Goal: Task Accomplishment & Management: Use online tool/utility

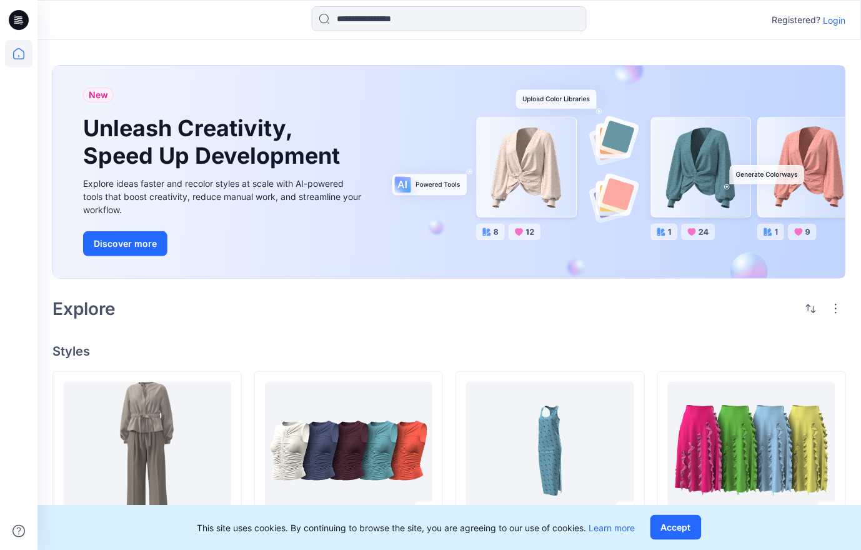
click at [836, 22] on p "Login" at bounding box center [834, 20] width 22 height 13
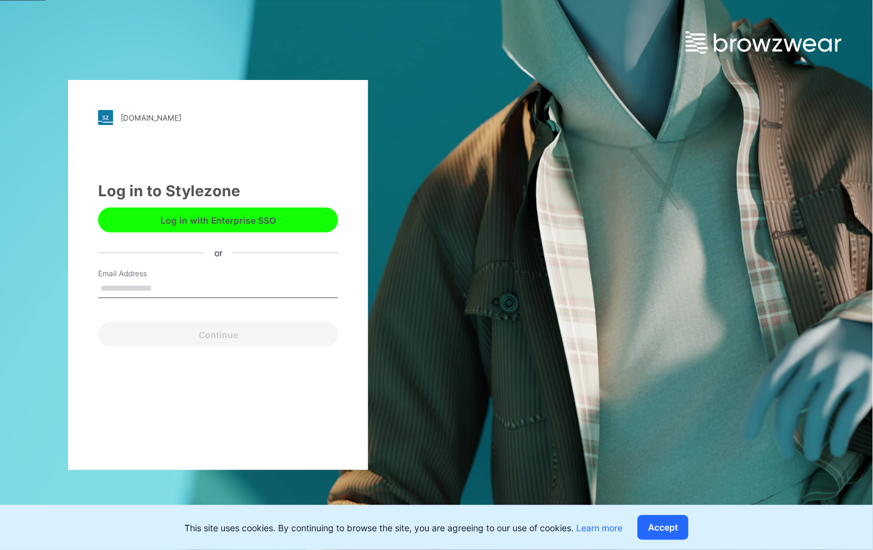
click at [158, 279] on input "Email Address" at bounding box center [218, 288] width 240 height 19
type input "**********"
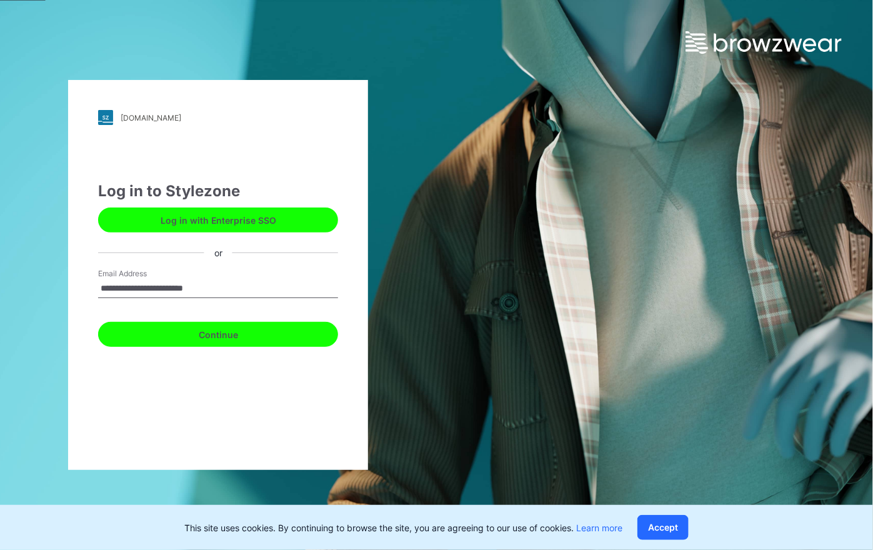
click at [246, 336] on button "Continue" at bounding box center [218, 334] width 240 height 25
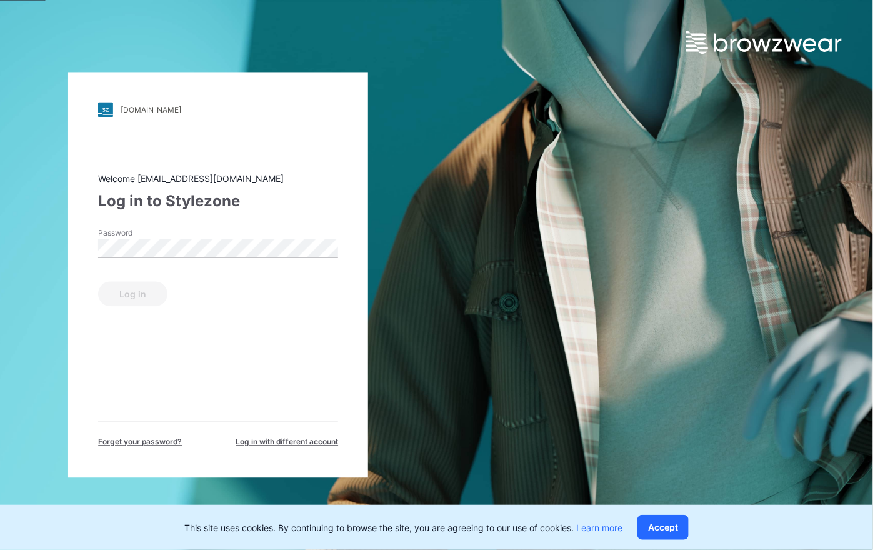
click at [180, 233] on label "Password" at bounding box center [141, 233] width 87 height 11
click at [152, 292] on button "Log in" at bounding box center [132, 294] width 69 height 25
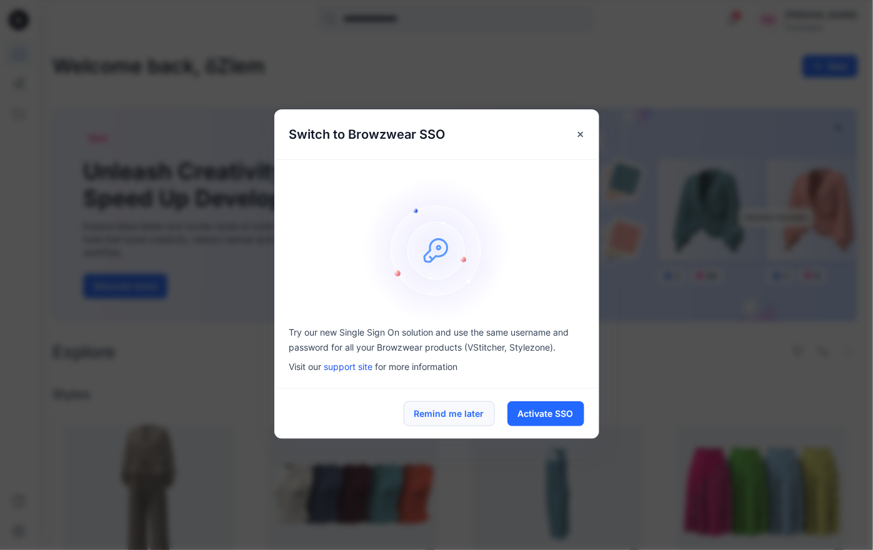
click at [441, 415] on button "Remind me later" at bounding box center [449, 413] width 91 height 25
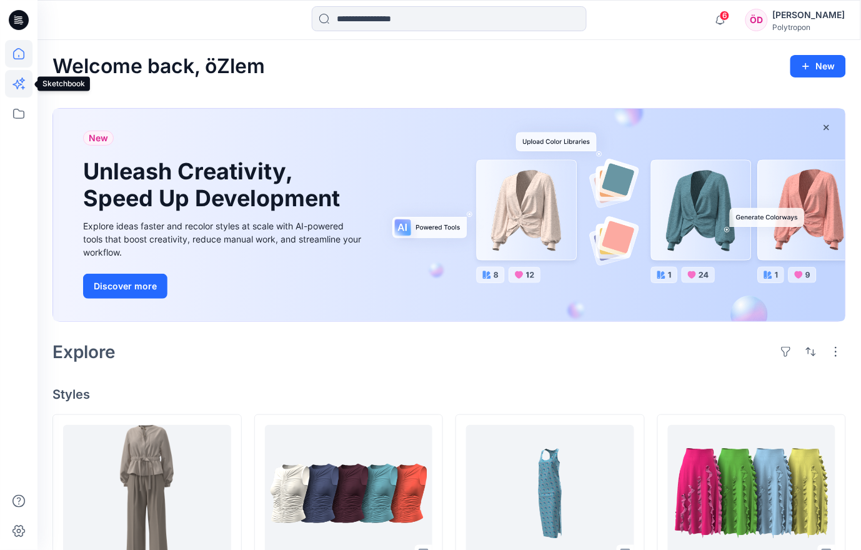
click at [19, 91] on icon at bounding box center [18, 83] width 27 height 27
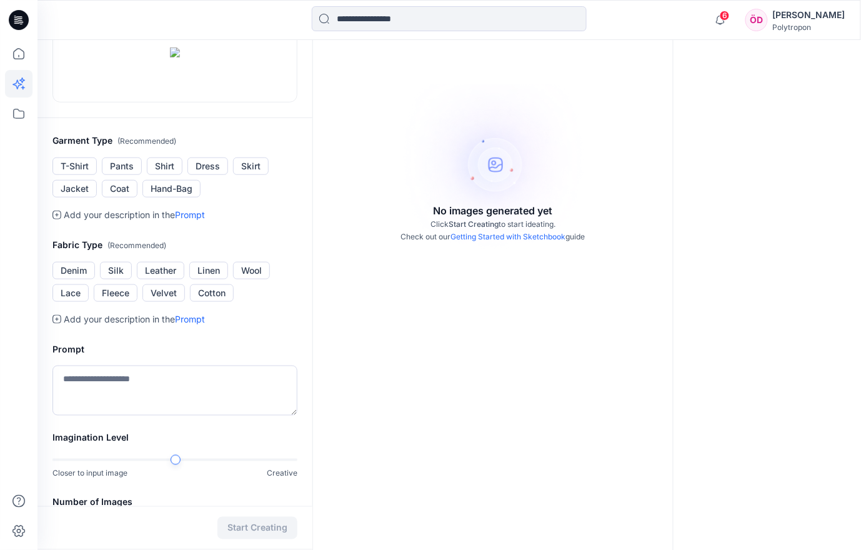
scroll to position [156, 0]
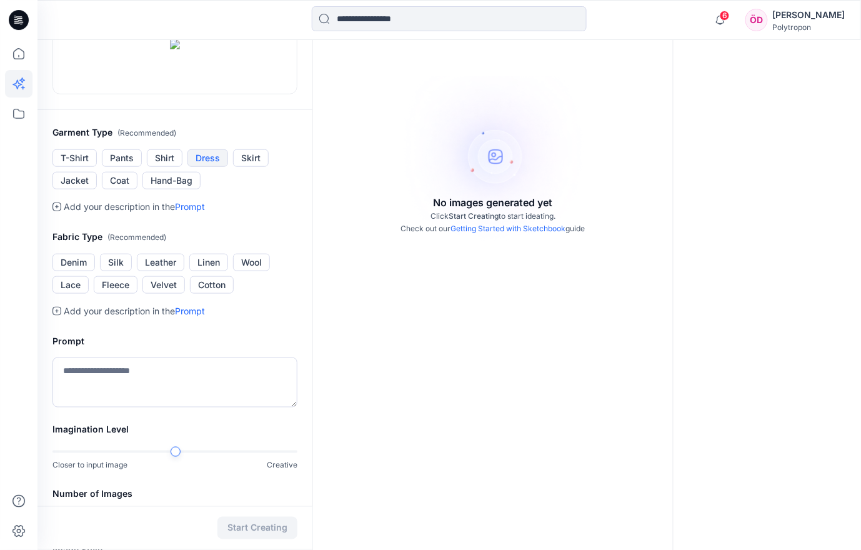
click at [216, 167] on button "Dress" at bounding box center [207, 157] width 41 height 17
click at [124, 271] on button "Silk" at bounding box center [116, 262] width 32 height 17
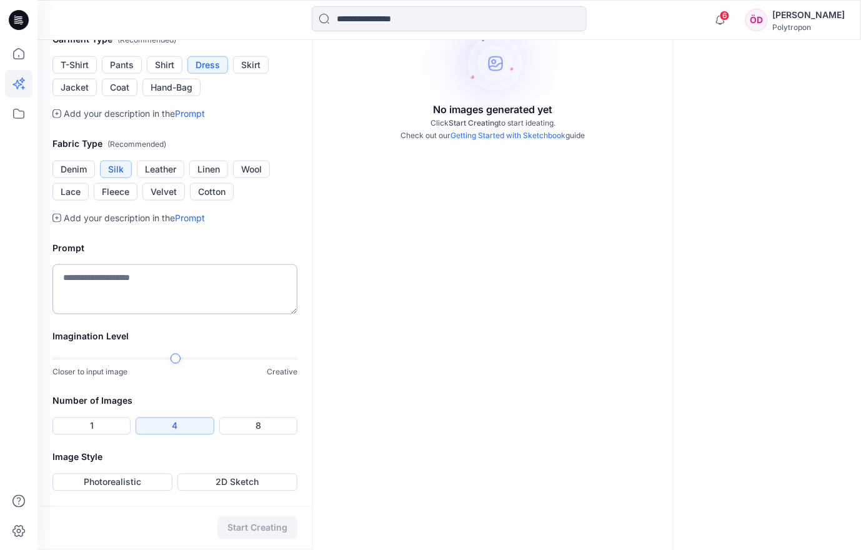
scroll to position [312, 0]
click at [147, 314] on textarea at bounding box center [174, 289] width 245 height 50
click at [102, 314] on textarea "**********" at bounding box center [174, 289] width 245 height 50
type textarea "**********"
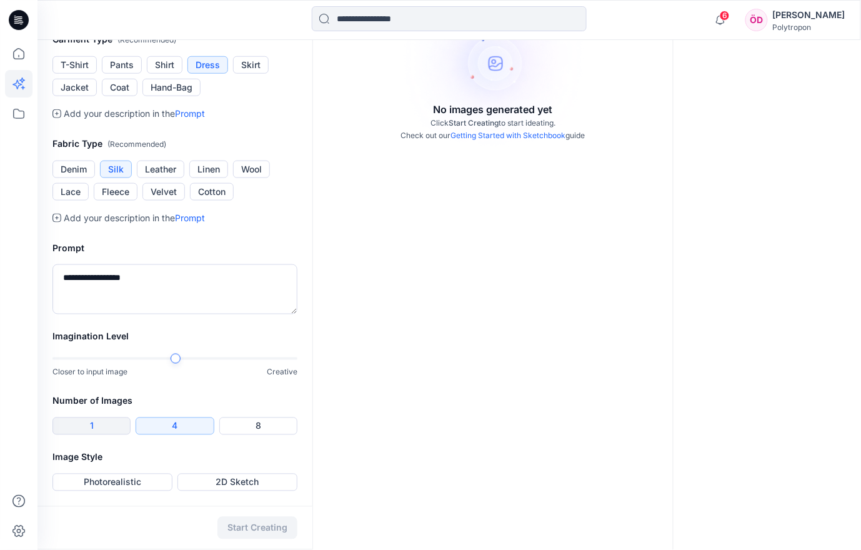
click at [113, 422] on button "1" at bounding box center [91, 425] width 78 height 17
click at [142, 486] on button "Photorealistic" at bounding box center [112, 482] width 120 height 17
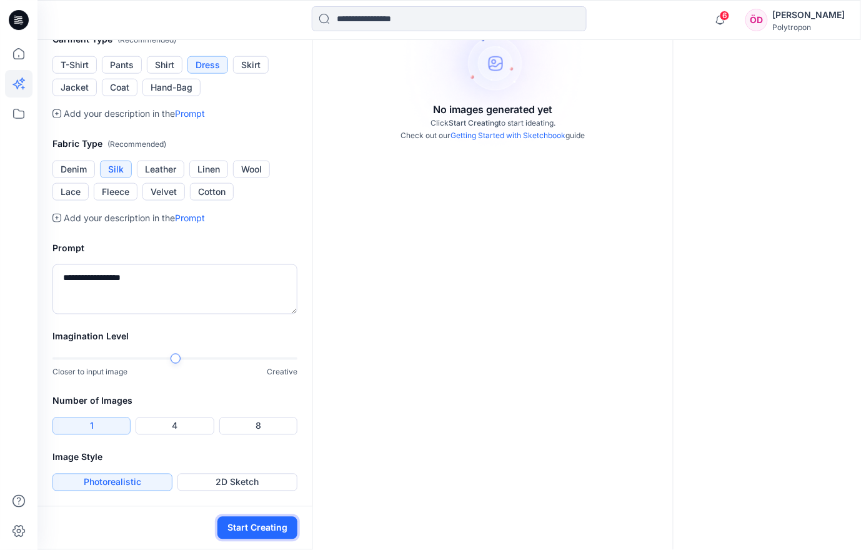
click at [247, 523] on button "Start Creating" at bounding box center [257, 528] width 80 height 22
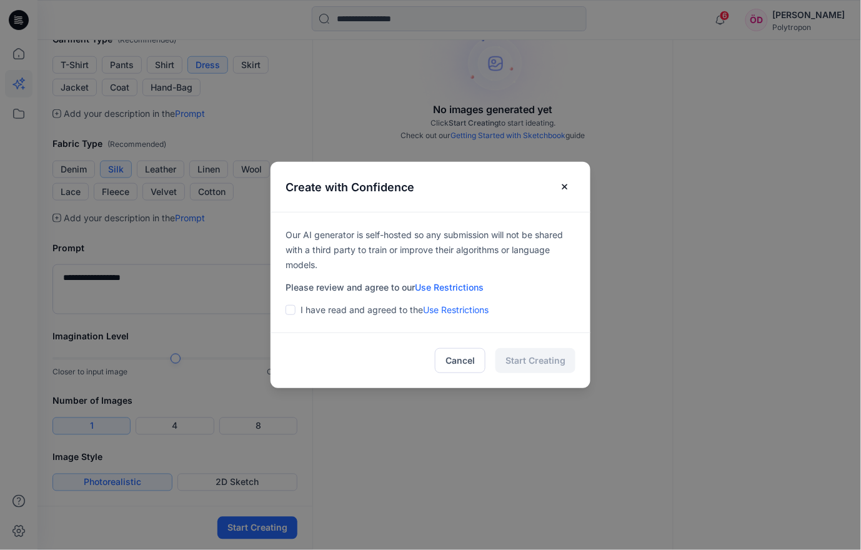
click at [295, 311] on span at bounding box center [290, 310] width 10 height 10
click at [567, 364] on button "Start Creating" at bounding box center [535, 360] width 80 height 25
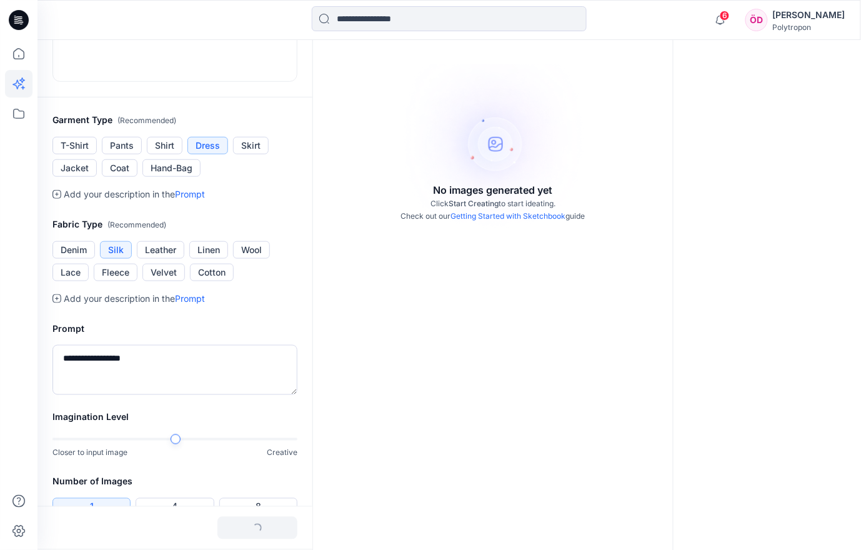
scroll to position [79, 0]
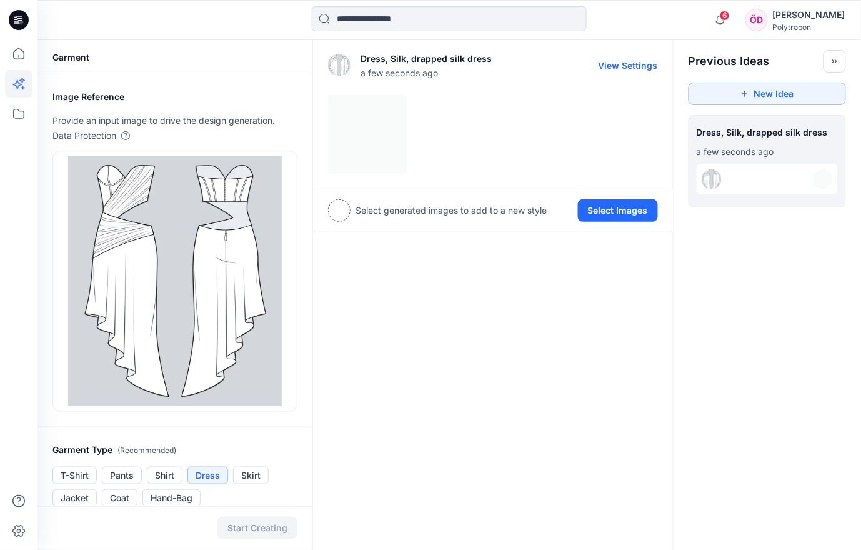
click at [385, 145] on div at bounding box center [493, 134] width 330 height 79
click at [350, 124] on div at bounding box center [493, 134] width 330 height 79
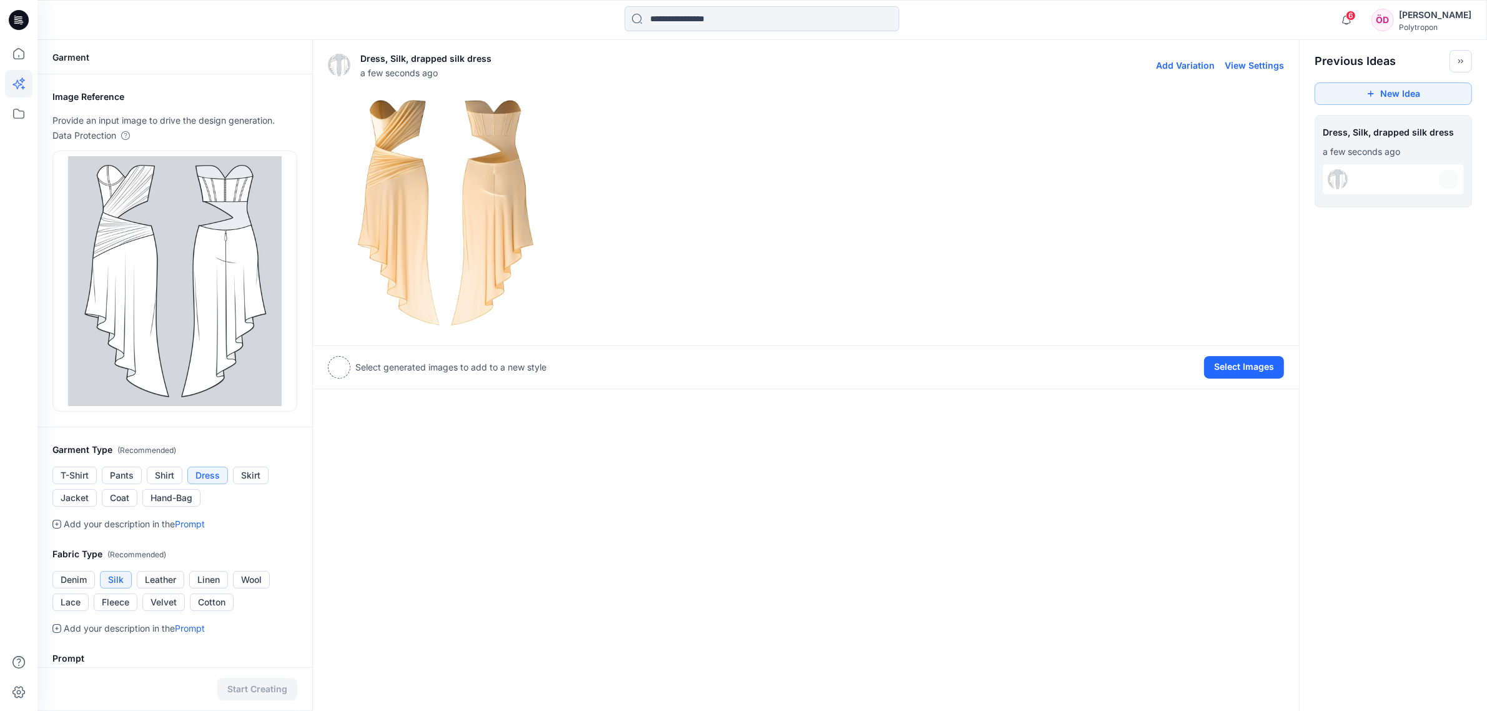
click at [465, 172] on img at bounding box center [446, 213] width 234 height 234
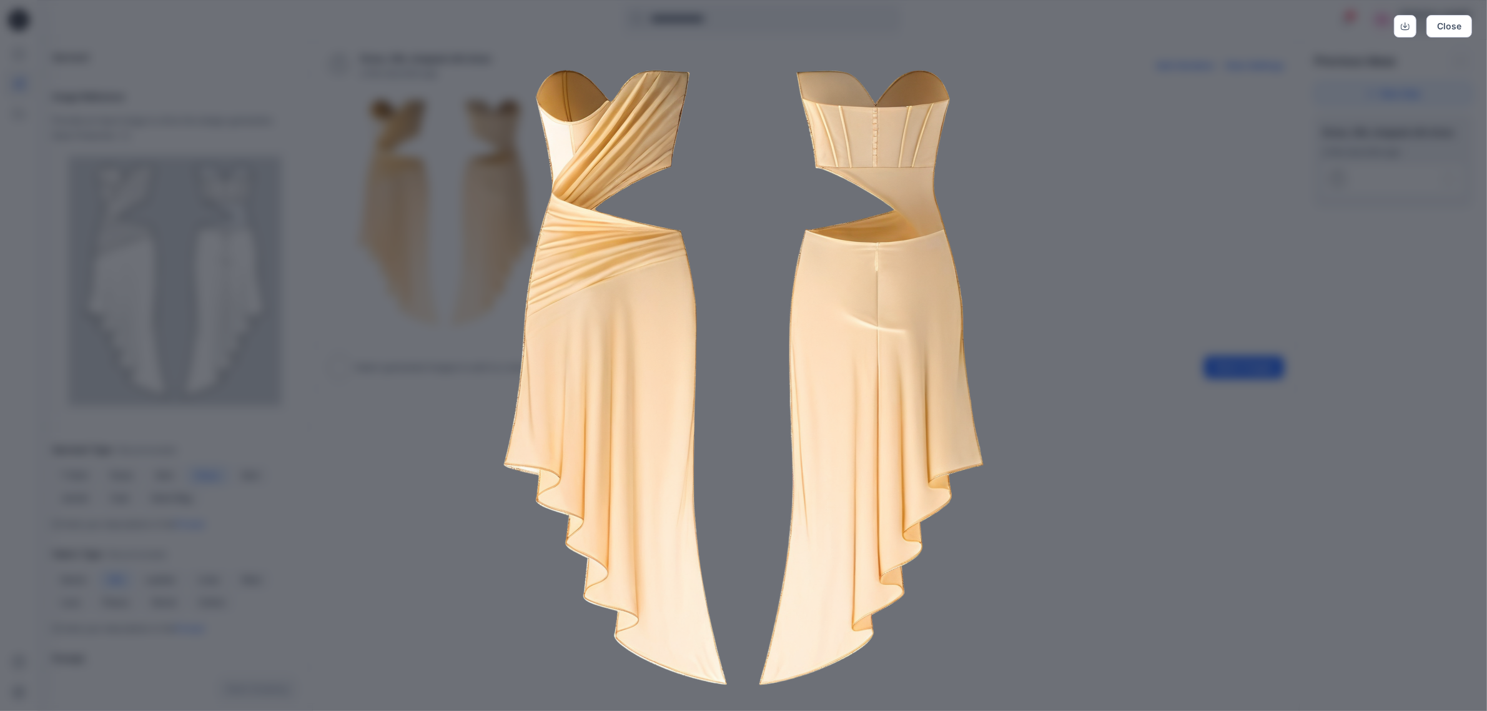
click at [860, 163] on div "Close" at bounding box center [743, 355] width 1487 height 711
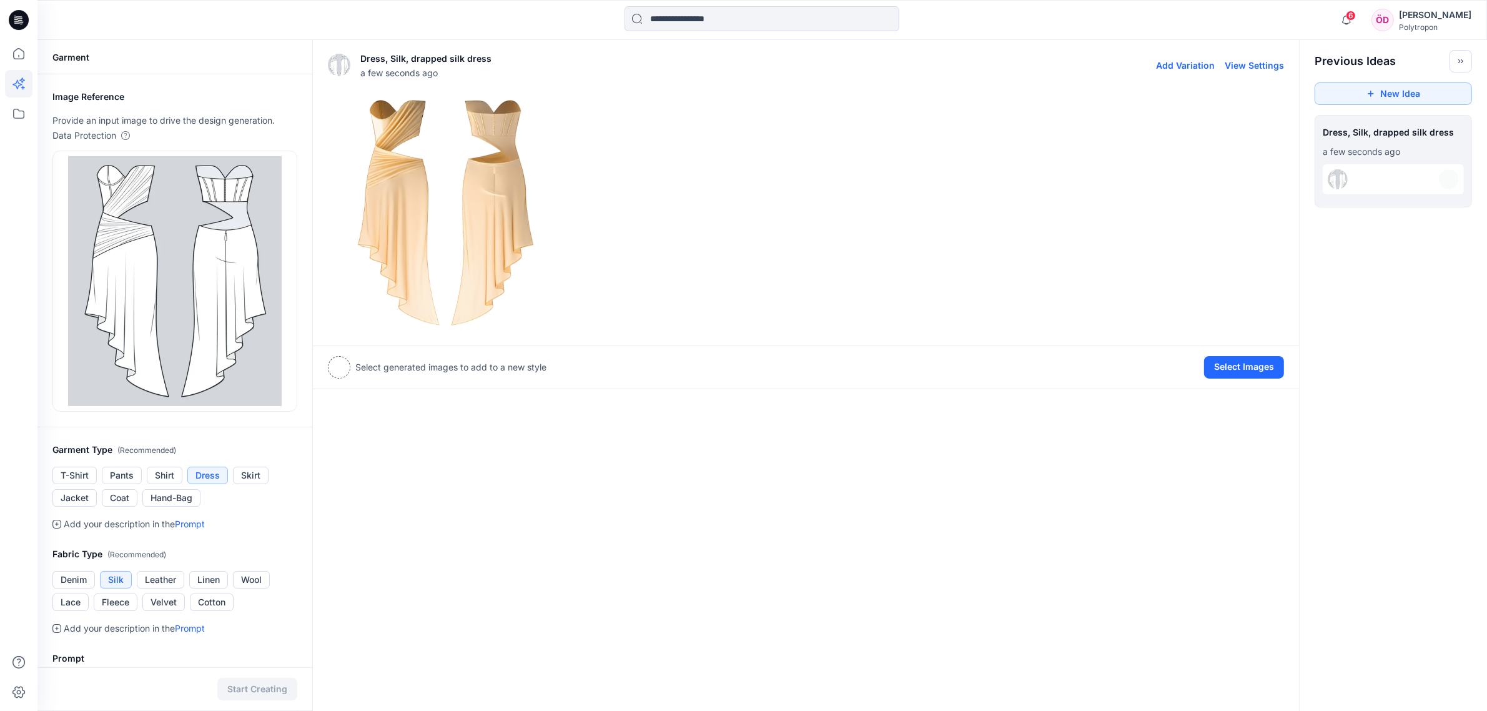
click at [445, 211] on img at bounding box center [446, 213] width 234 height 234
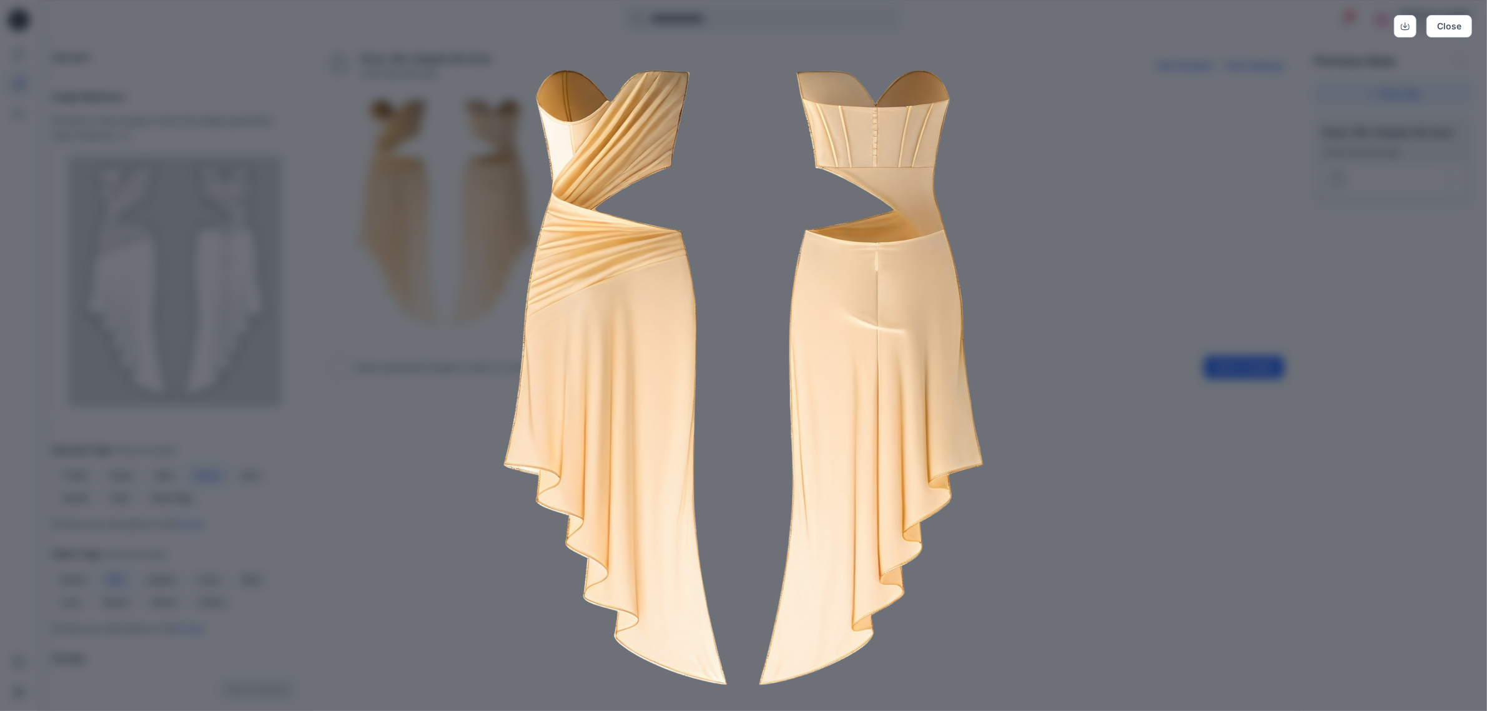
click at [860, 469] on div "Close" at bounding box center [743, 355] width 1487 height 711
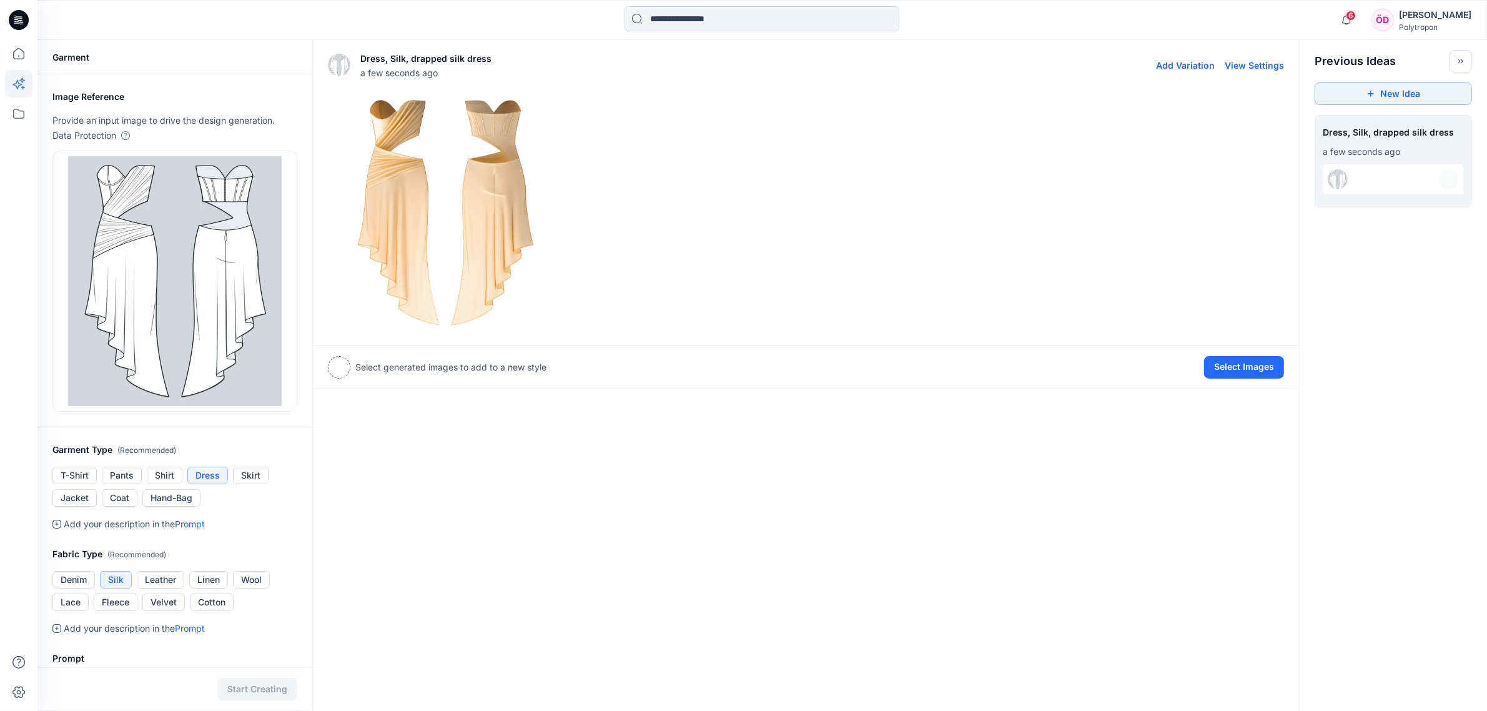
click at [472, 222] on img at bounding box center [446, 213] width 234 height 234
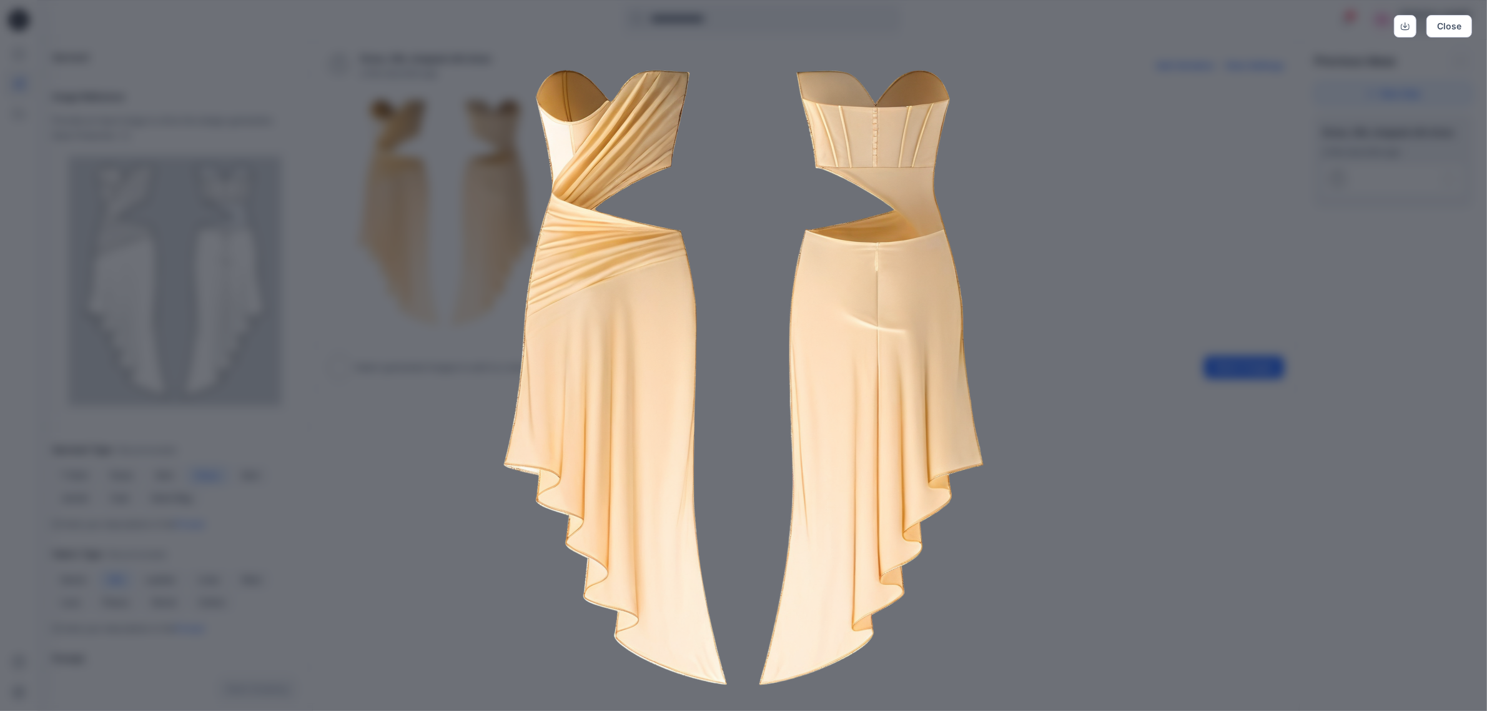
drag, startPoint x: 1088, startPoint y: 545, endPoint x: 1242, endPoint y: 410, distance: 204.1
click at [860, 538] on div "Close" at bounding box center [743, 355] width 1487 height 711
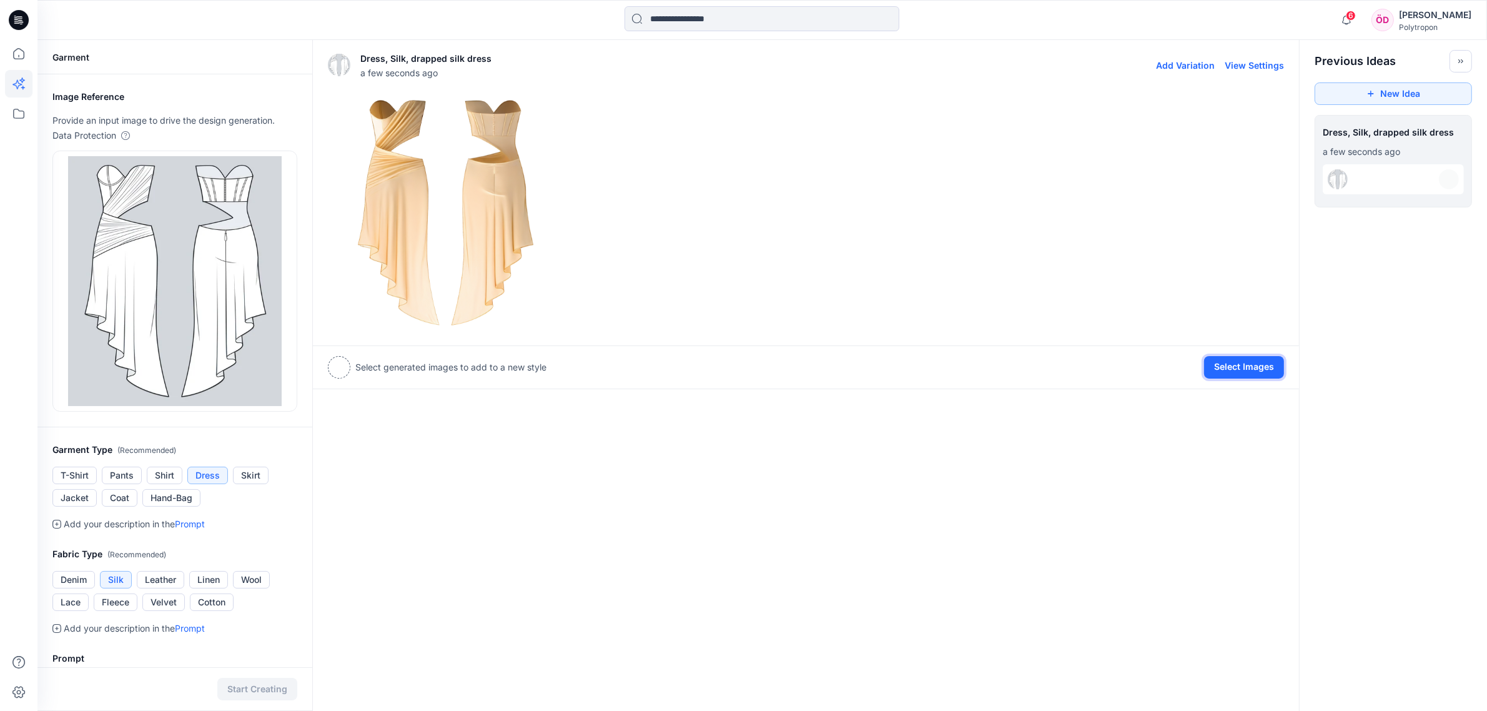
click at [860, 370] on button "Select Images" at bounding box center [1244, 367] width 80 height 22
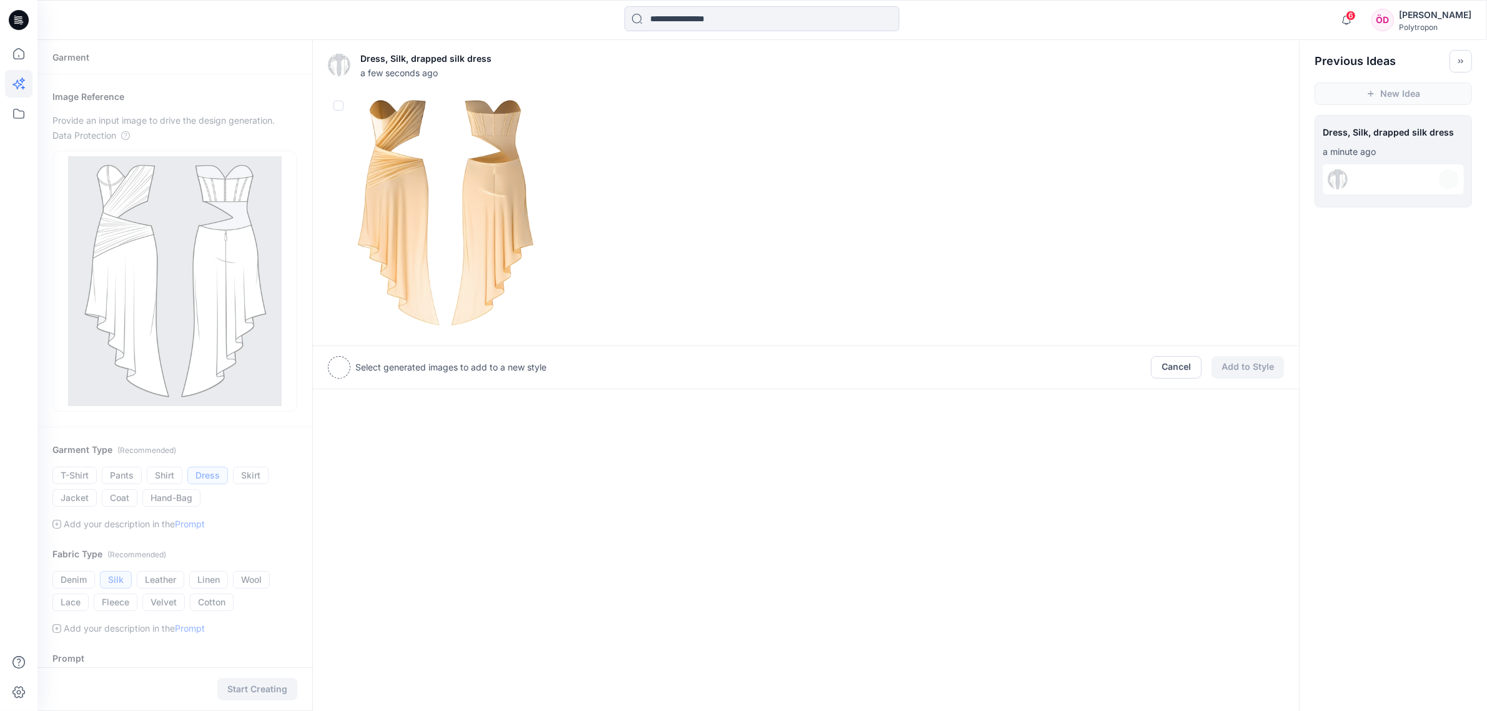
click at [469, 195] on img at bounding box center [446, 213] width 234 height 234
click at [860, 364] on button "Add to Style" at bounding box center [1248, 368] width 72 height 22
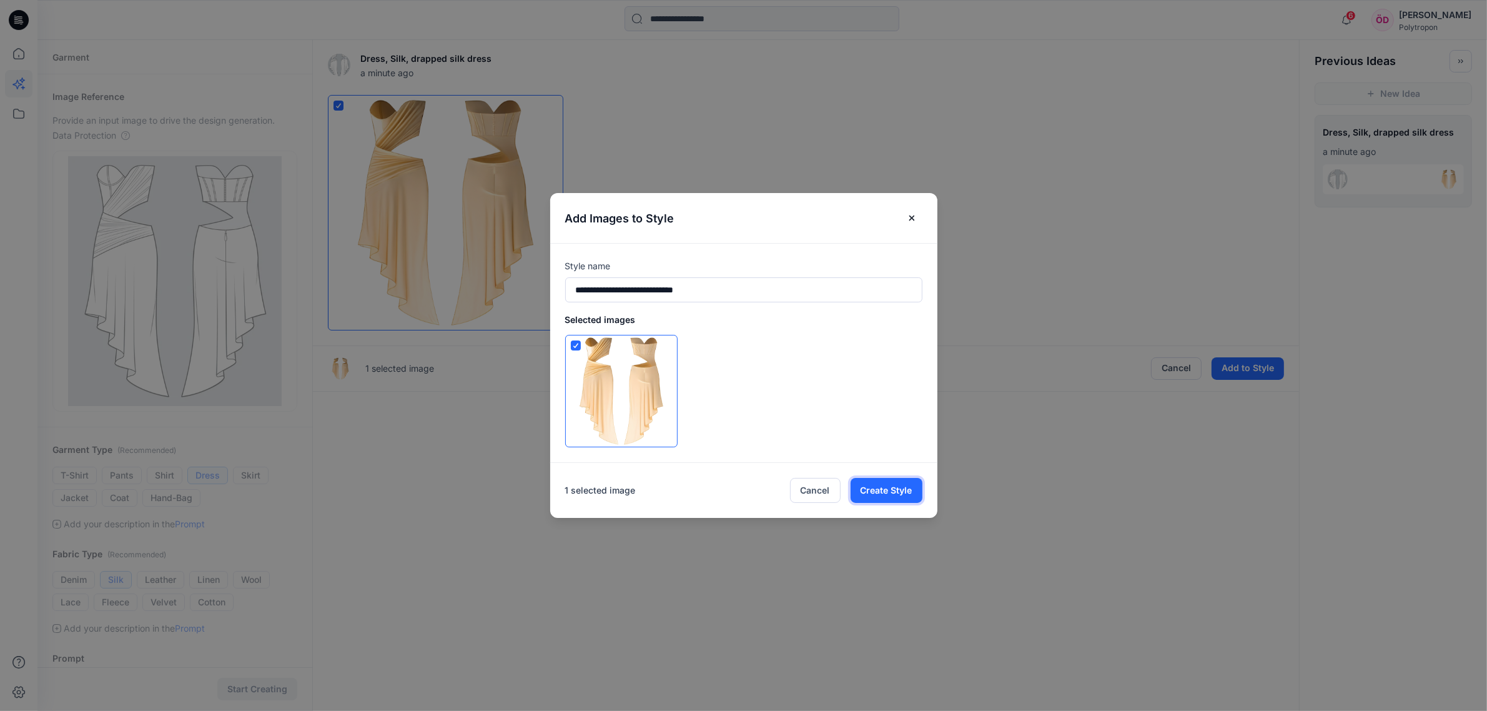
click at [860, 494] on button "Create Style" at bounding box center [887, 490] width 72 height 25
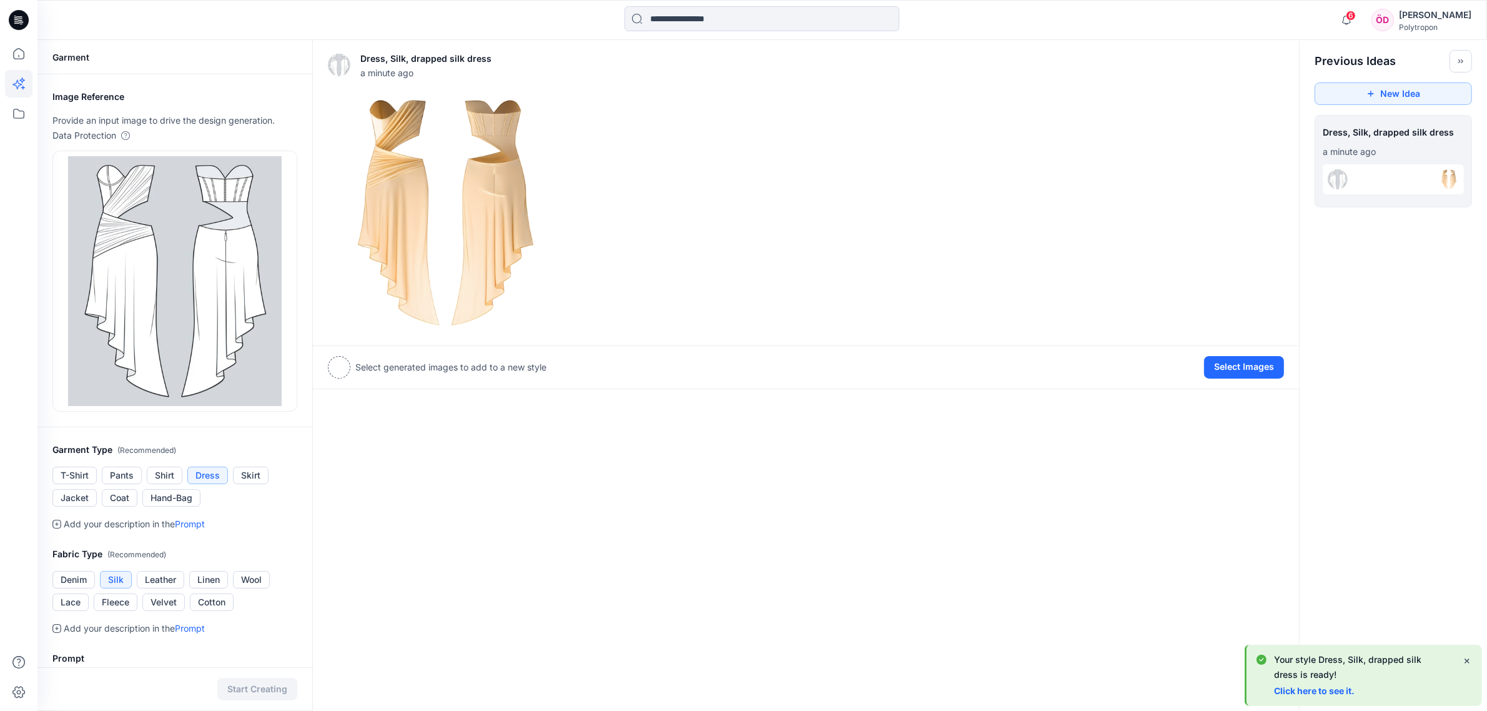
click at [860, 549] on link "Click here to see it." at bounding box center [1314, 690] width 81 height 11
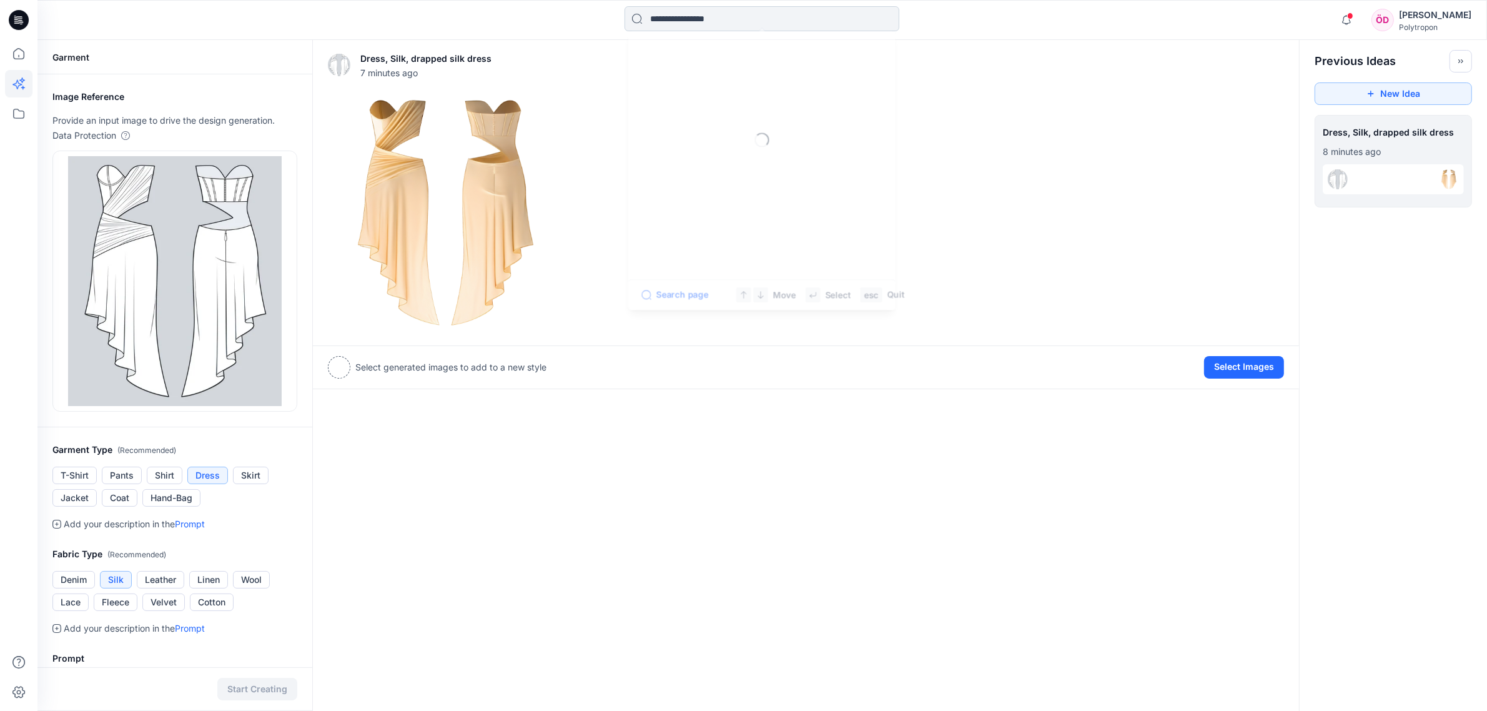
click at [718, 17] on input at bounding box center [762, 18] width 275 height 25
click at [686, 410] on div "Dress, Silk, drapped silk dress 7 minutes ago Add Variation View Settings Selec…" at bounding box center [806, 500] width 988 height 920
click at [14, 76] on icon at bounding box center [18, 83] width 27 height 27
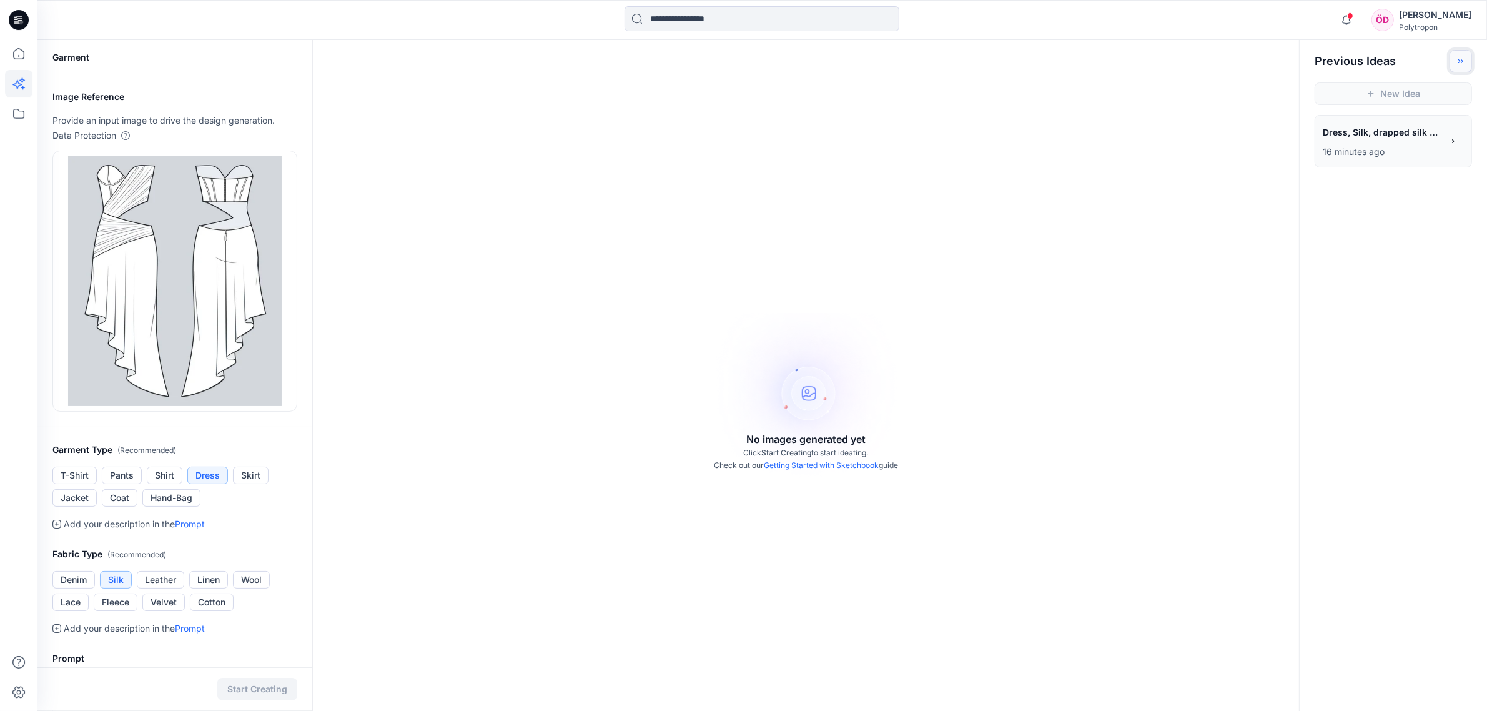
click at [860, 61] on button "Toggle idea bar" at bounding box center [1461, 61] width 22 height 22
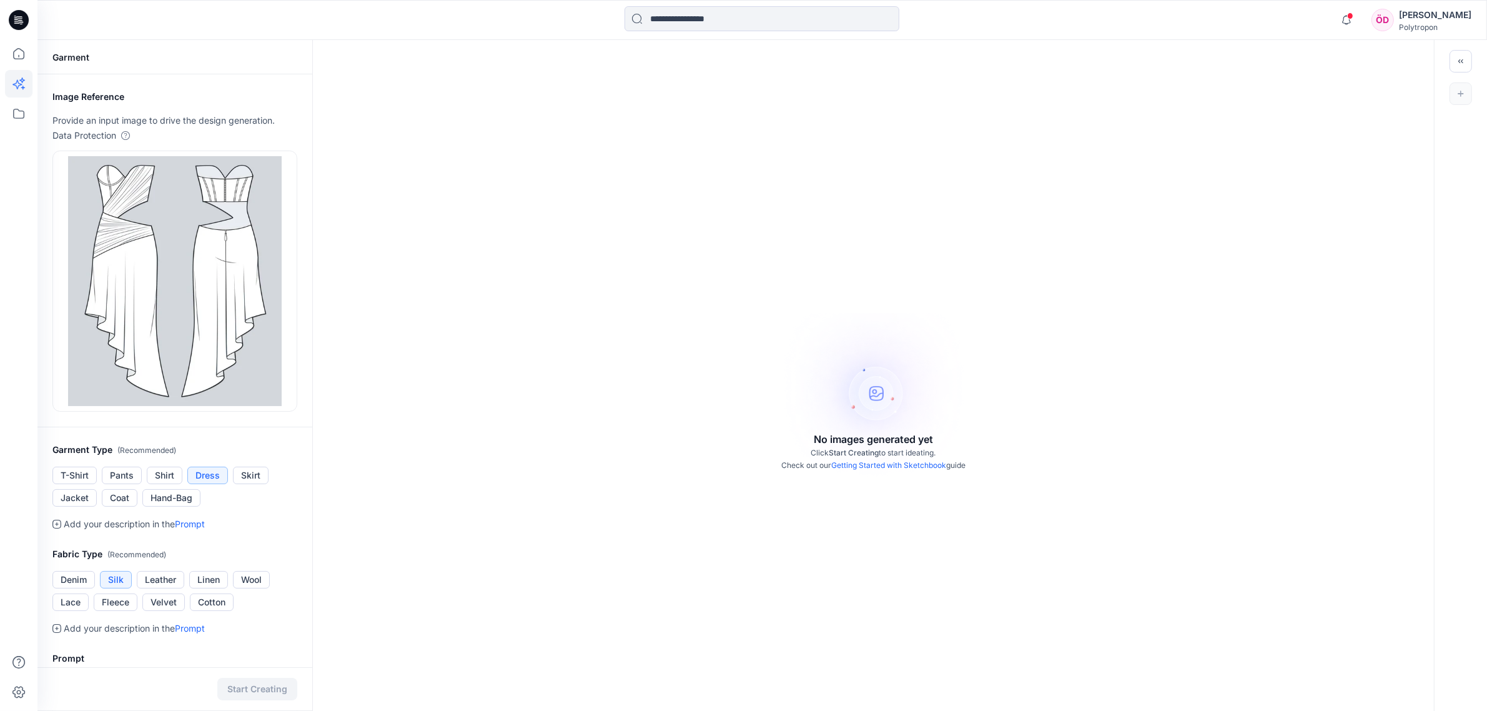
click at [860, 467] on link "Getting Started with Sketchbook" at bounding box center [888, 464] width 115 height 9
drag, startPoint x: 635, startPoint y: 202, endPoint x: 557, endPoint y: 174, distance: 83.6
click at [635, 200] on div "No images generated yet Click Start Creating to start ideating. Check out our G…" at bounding box center [873, 395] width 1121 height 711
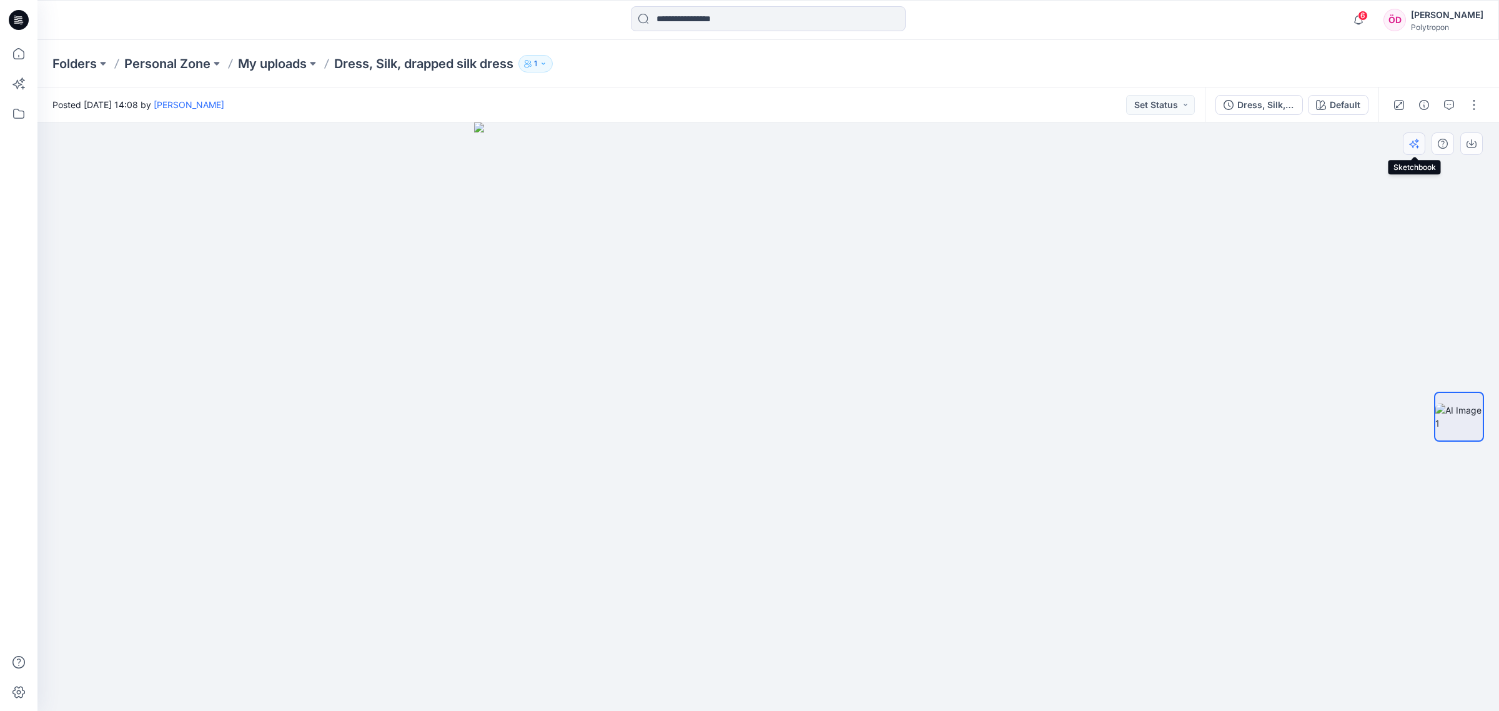
click at [1416, 141] on icon "button" at bounding box center [1417, 141] width 4 height 4
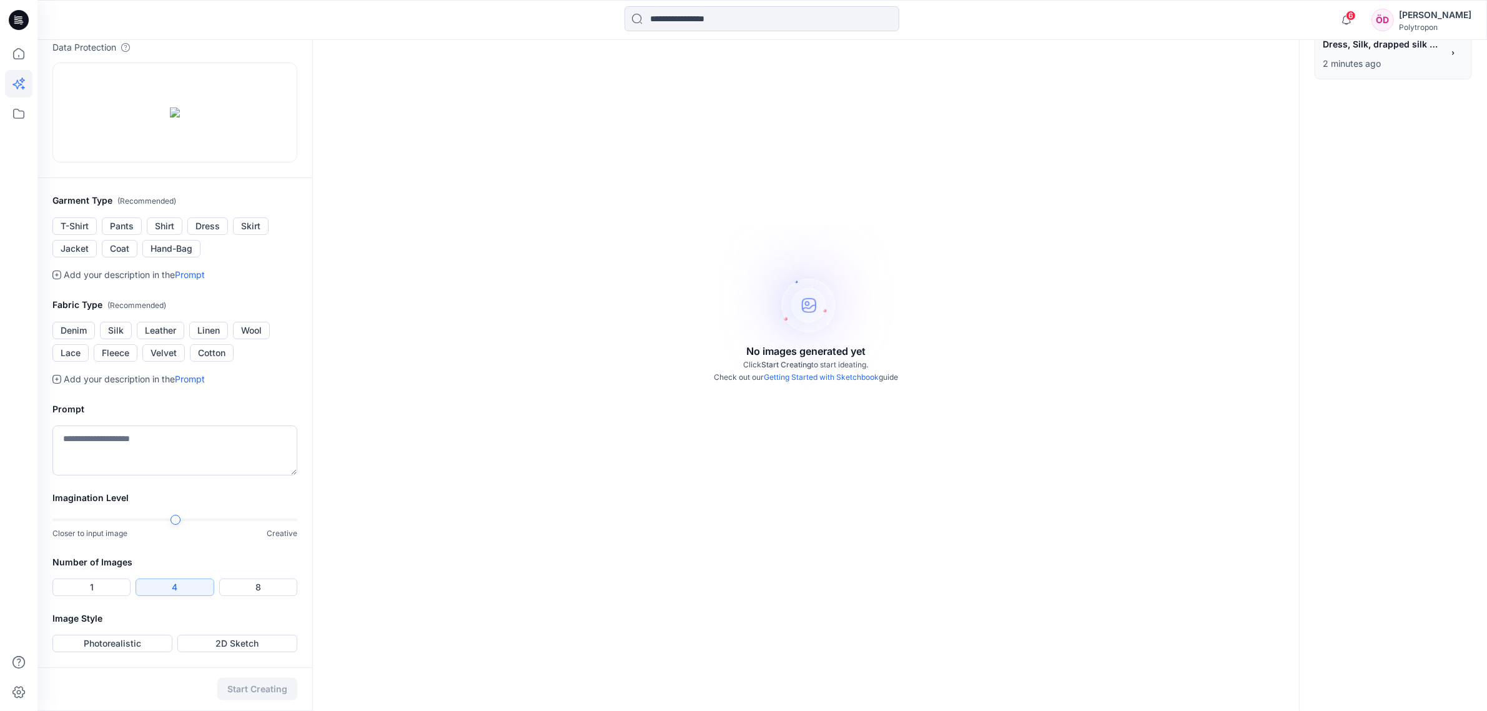
scroll to position [232, 0]
click at [170, 430] on textarea at bounding box center [174, 450] width 245 height 50
type textarea "**********"
click at [135, 648] on button "Photorealistic" at bounding box center [112, 643] width 120 height 17
click at [236, 689] on button "Start Creating" at bounding box center [257, 689] width 80 height 22
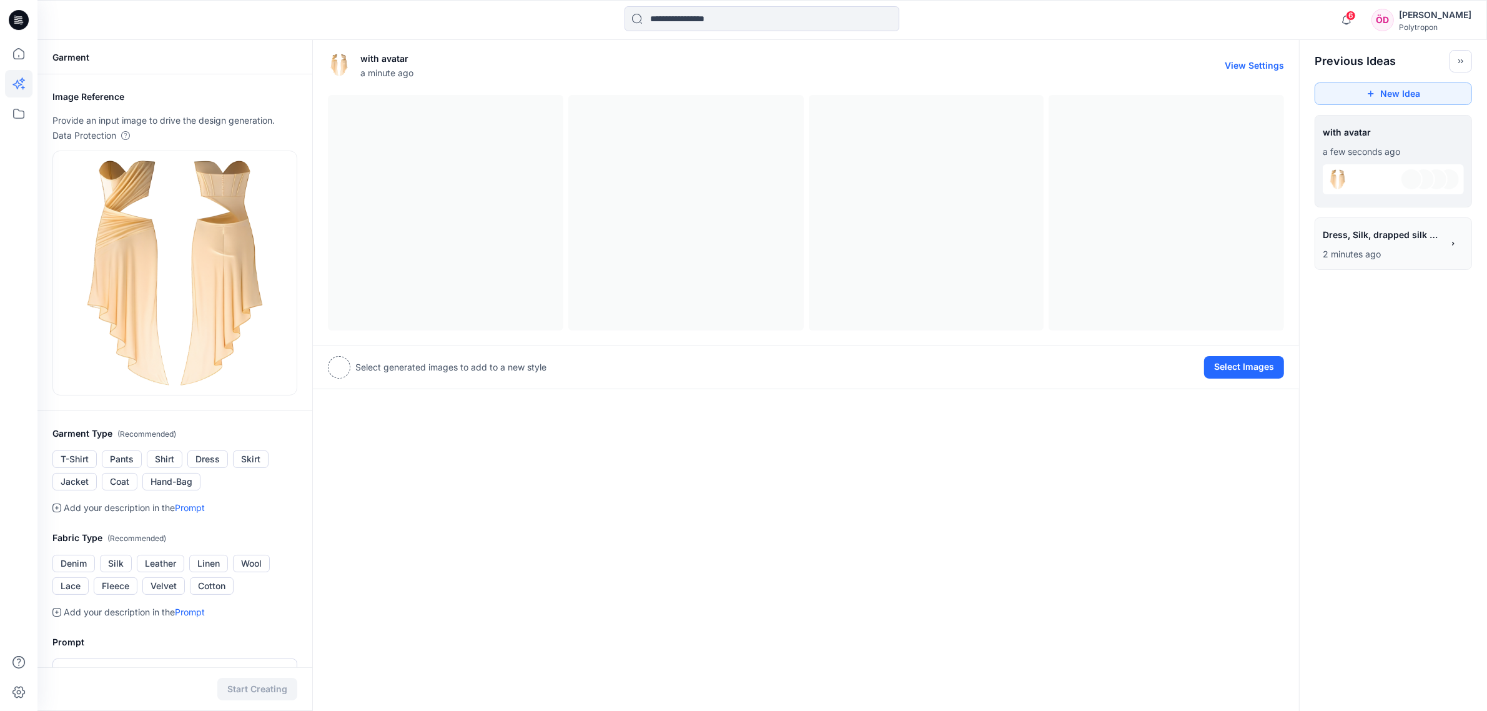
click at [389, 248] on div at bounding box center [806, 213] width 956 height 236
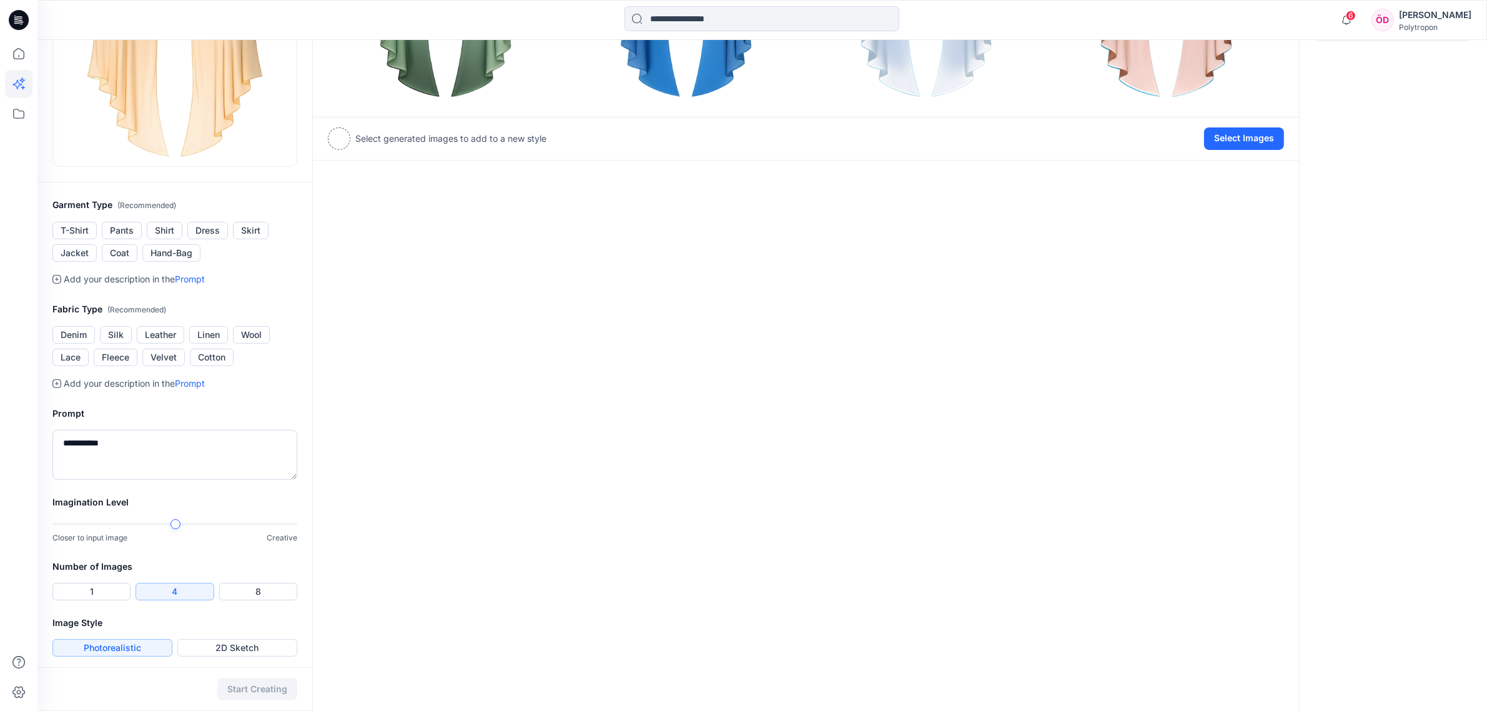
scroll to position [232, 0]
click at [180, 454] on textarea "**********" at bounding box center [174, 452] width 245 height 50
click at [94, 435] on textarea "**********" at bounding box center [174, 452] width 245 height 50
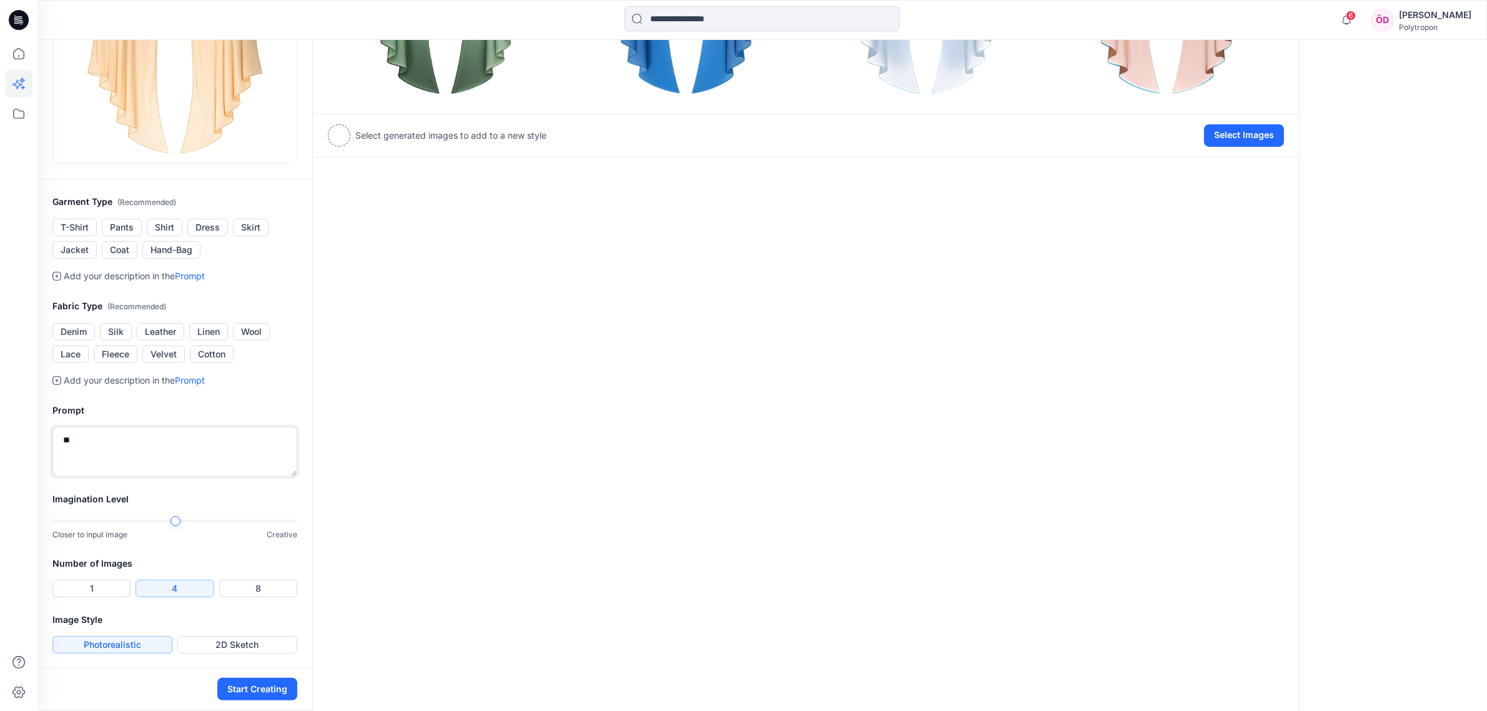
type textarea "*"
click at [174, 432] on textarea "**********" at bounding box center [174, 452] width 245 height 50
type textarea "**********"
click at [122, 643] on button "Photorealistic" at bounding box center [112, 644] width 120 height 17
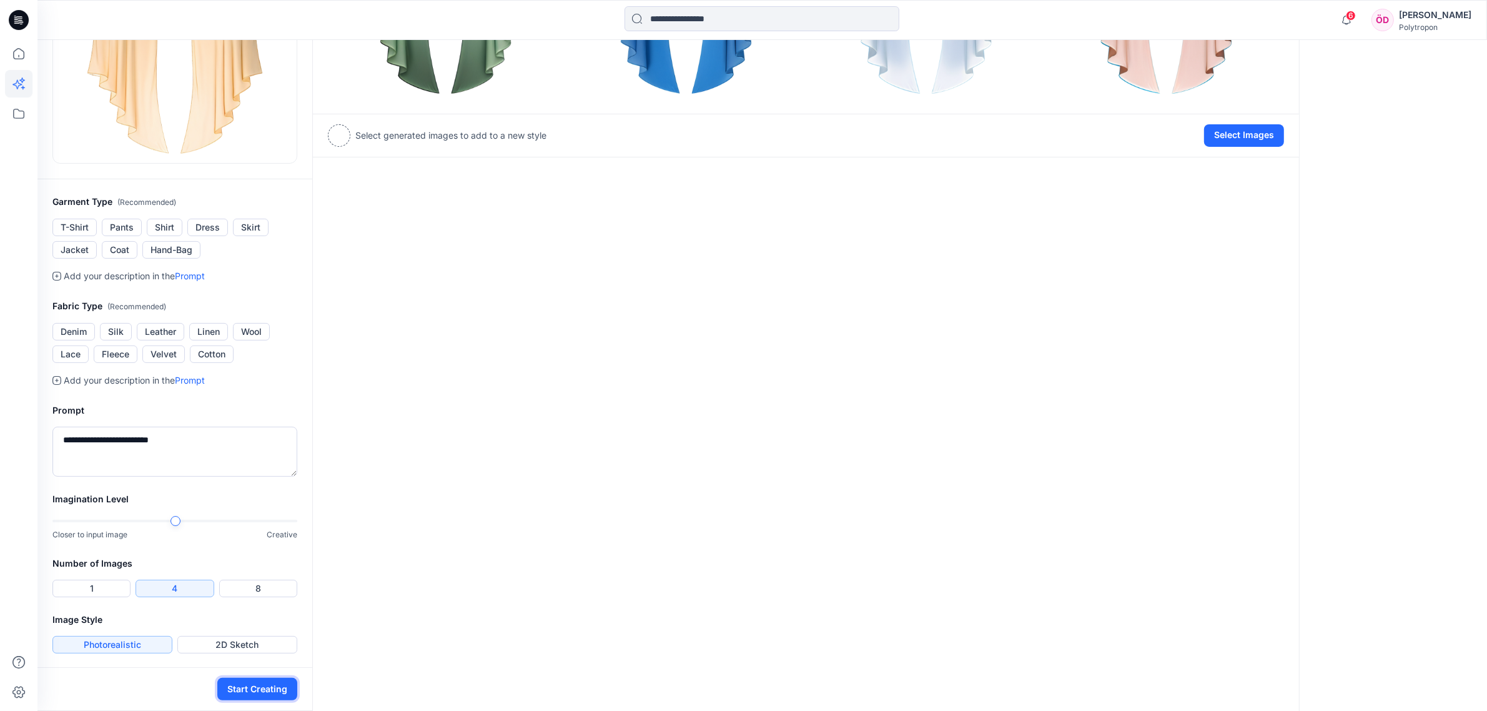
click at [227, 682] on button "Start Creating" at bounding box center [257, 689] width 80 height 22
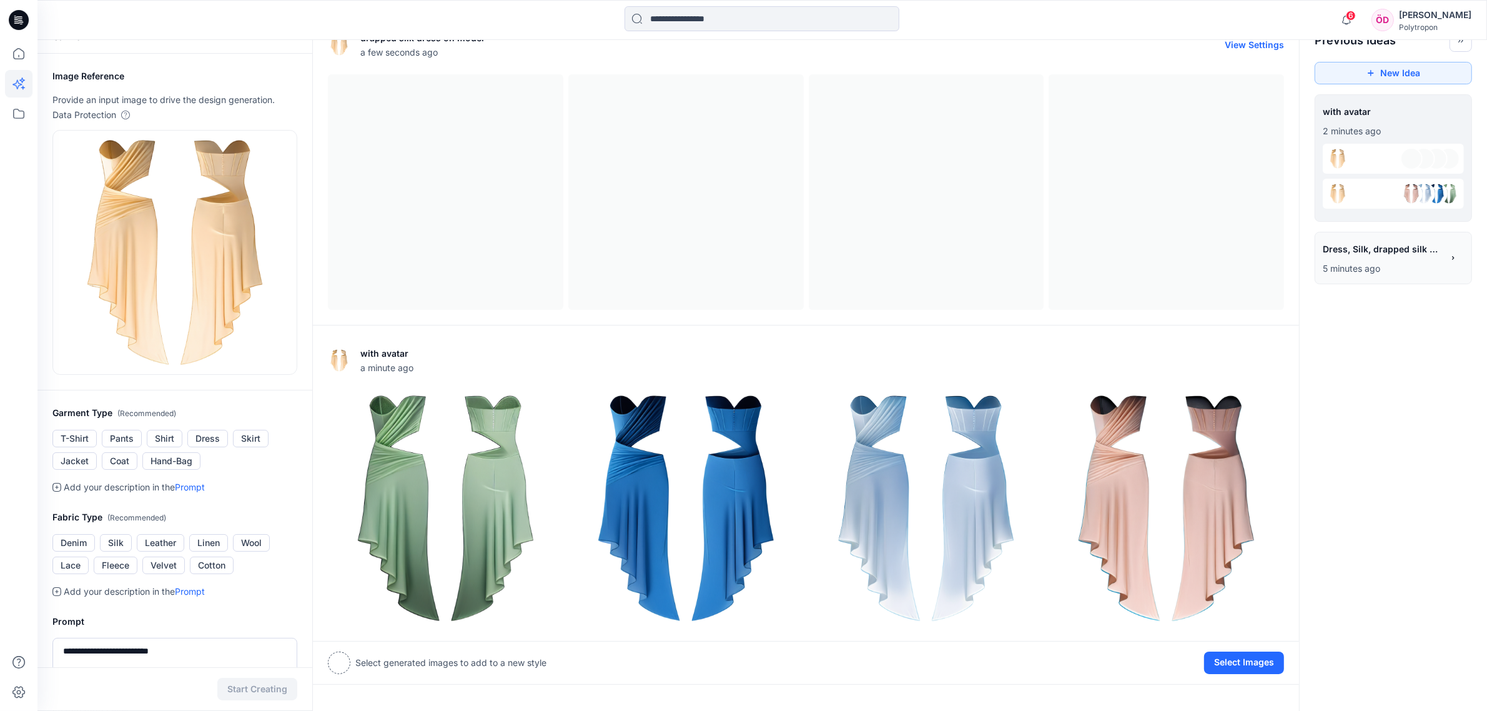
scroll to position [0, 0]
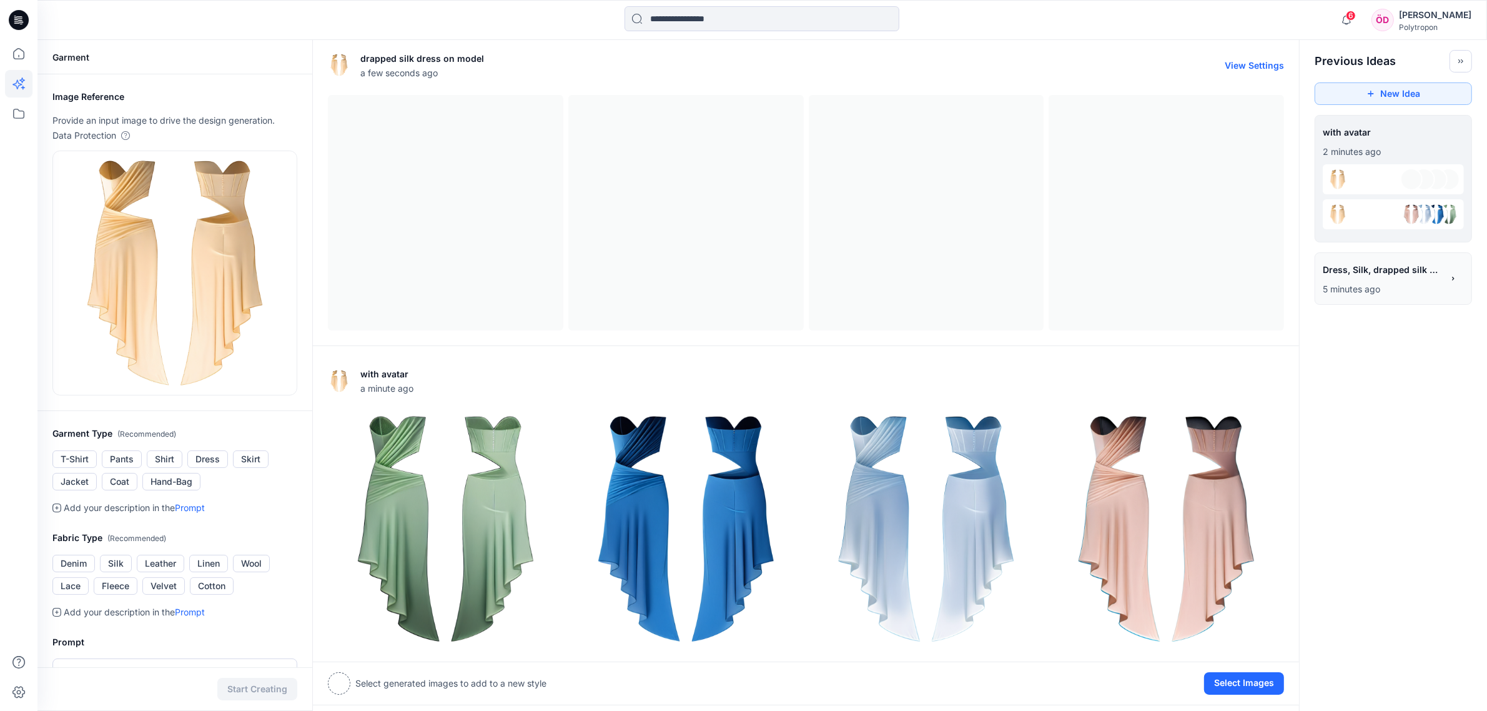
click at [423, 283] on div at bounding box center [806, 213] width 956 height 236
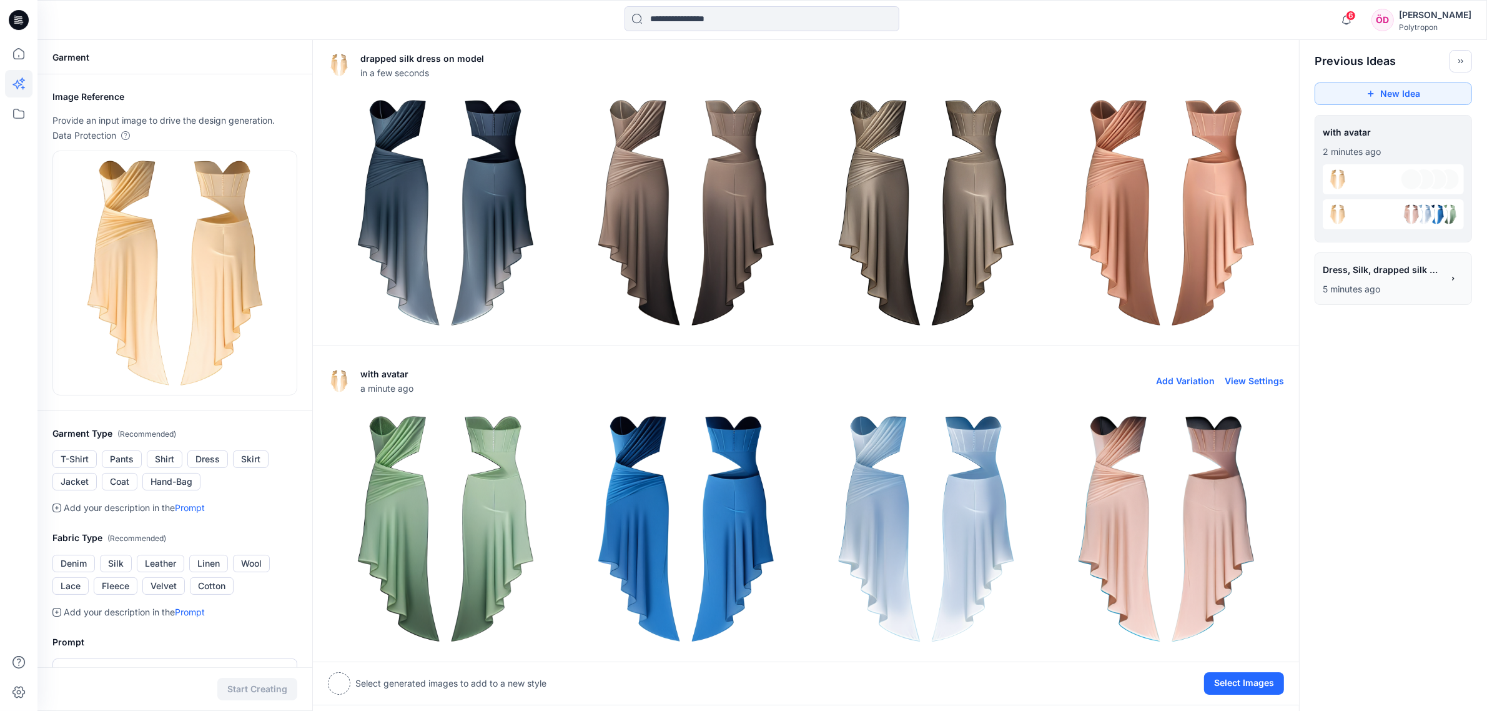
click at [892, 500] on img at bounding box center [927, 529] width 234 height 234
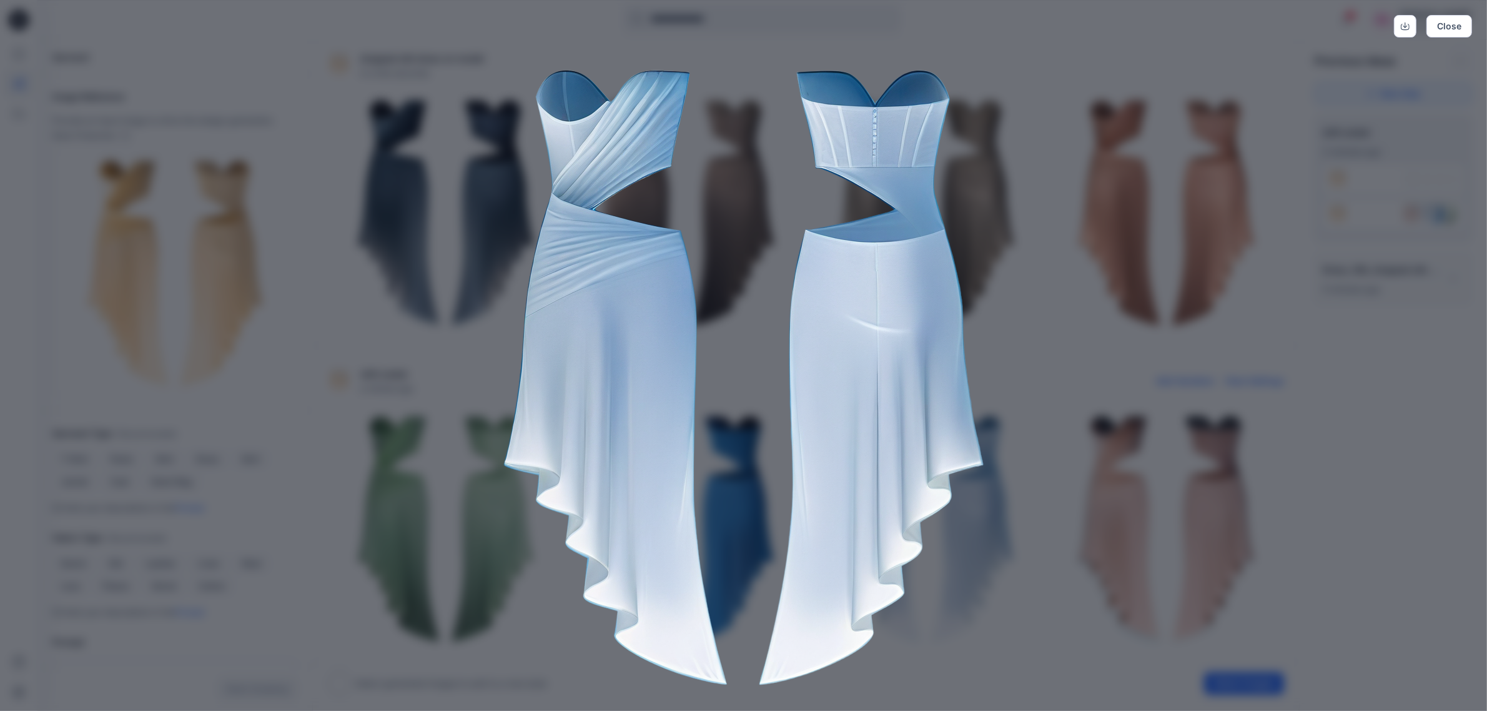
click at [1084, 385] on div "Close" at bounding box center [743, 355] width 1487 height 711
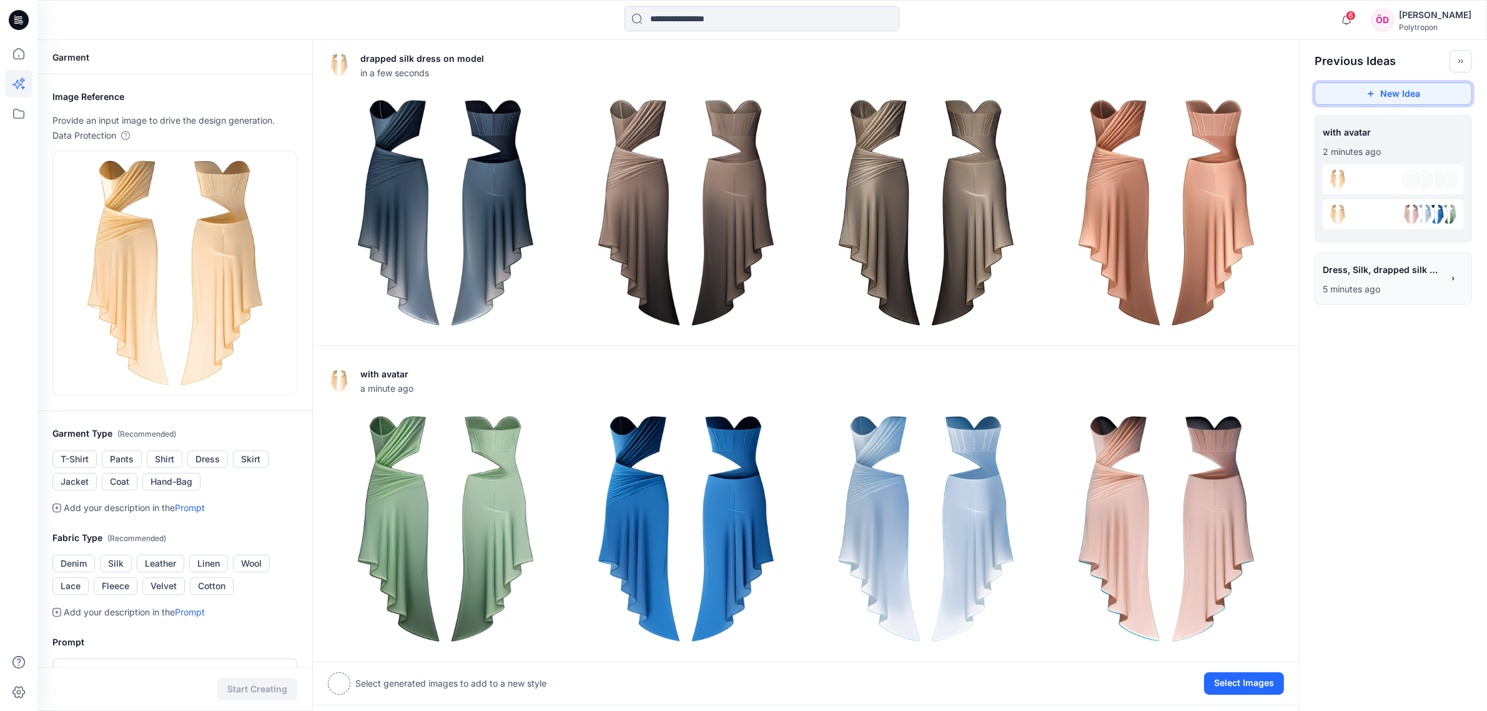
click at [1386, 95] on button "New Idea" at bounding box center [1393, 93] width 157 height 22
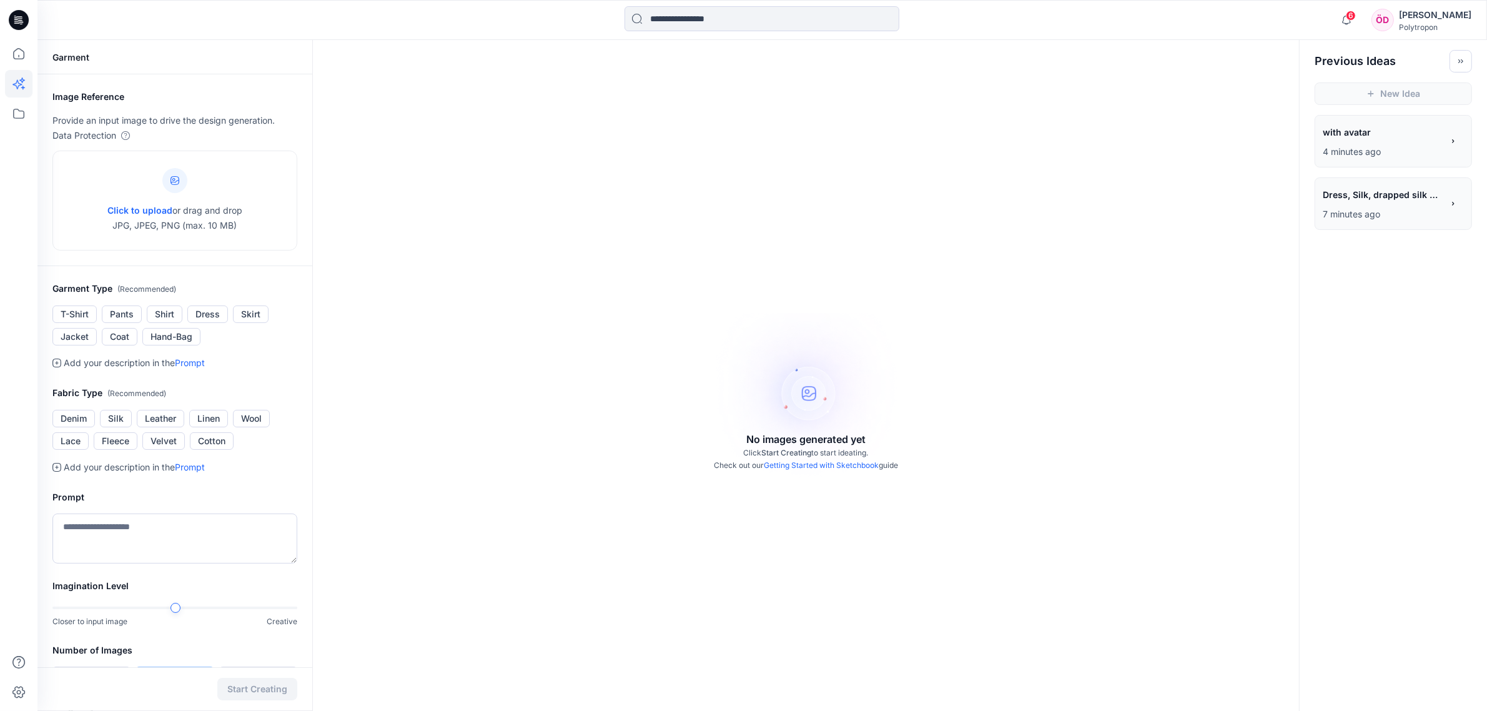
click at [79, 56] on div "Garment" at bounding box center [174, 57] width 275 height 34
click at [129, 99] on h2 "Image Reference" at bounding box center [174, 96] width 245 height 15
click at [92, 58] on div "Garment" at bounding box center [174, 57] width 275 height 34
click at [25, 49] on icon at bounding box center [18, 53] width 27 height 27
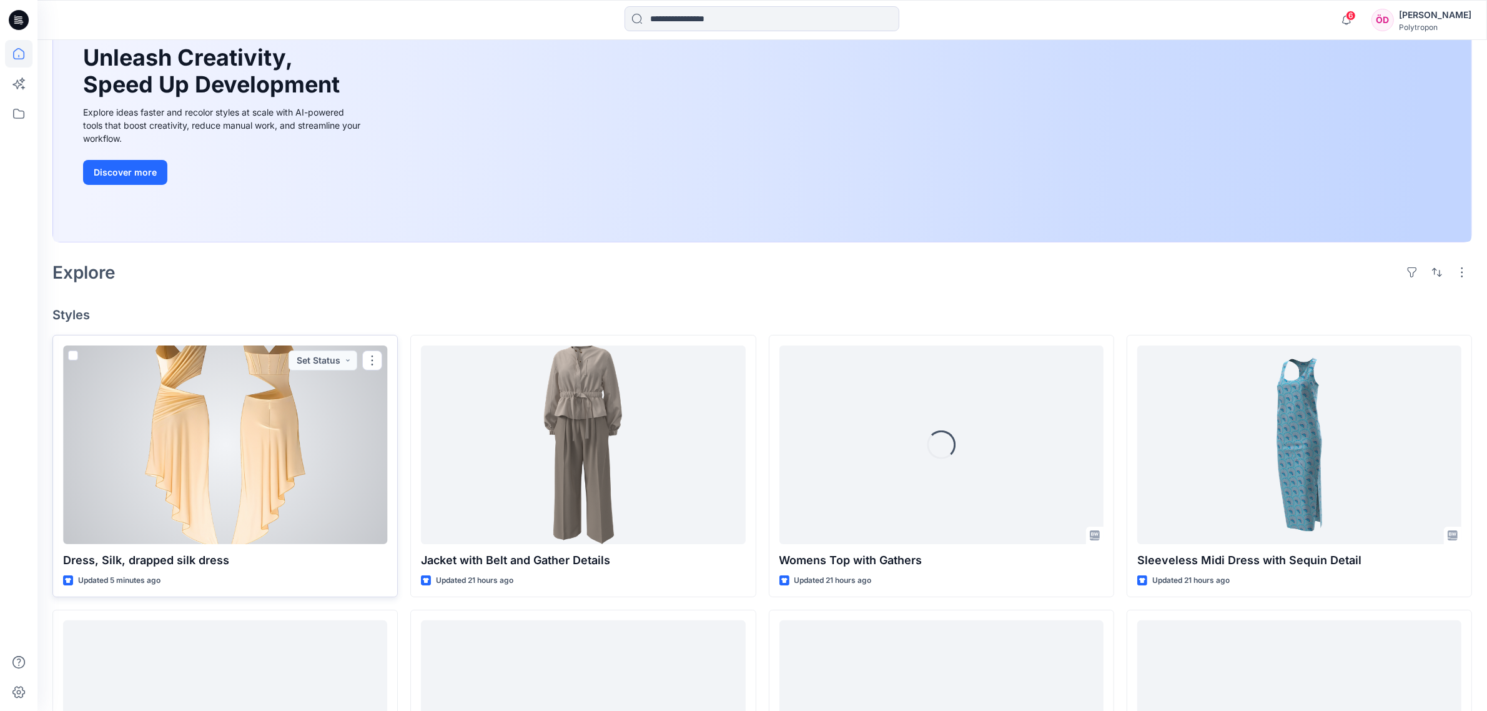
scroll to position [156, 0]
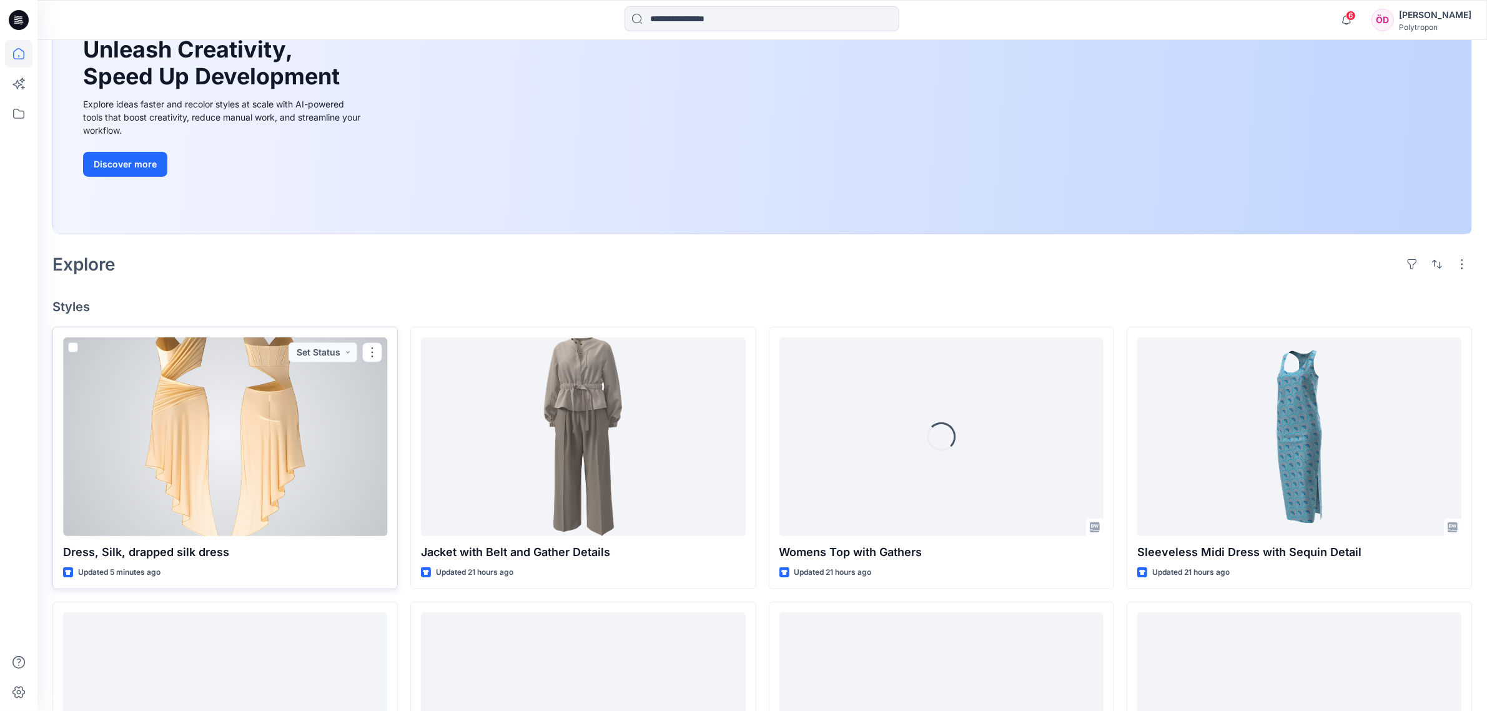
click at [227, 442] on div at bounding box center [225, 436] width 324 height 199
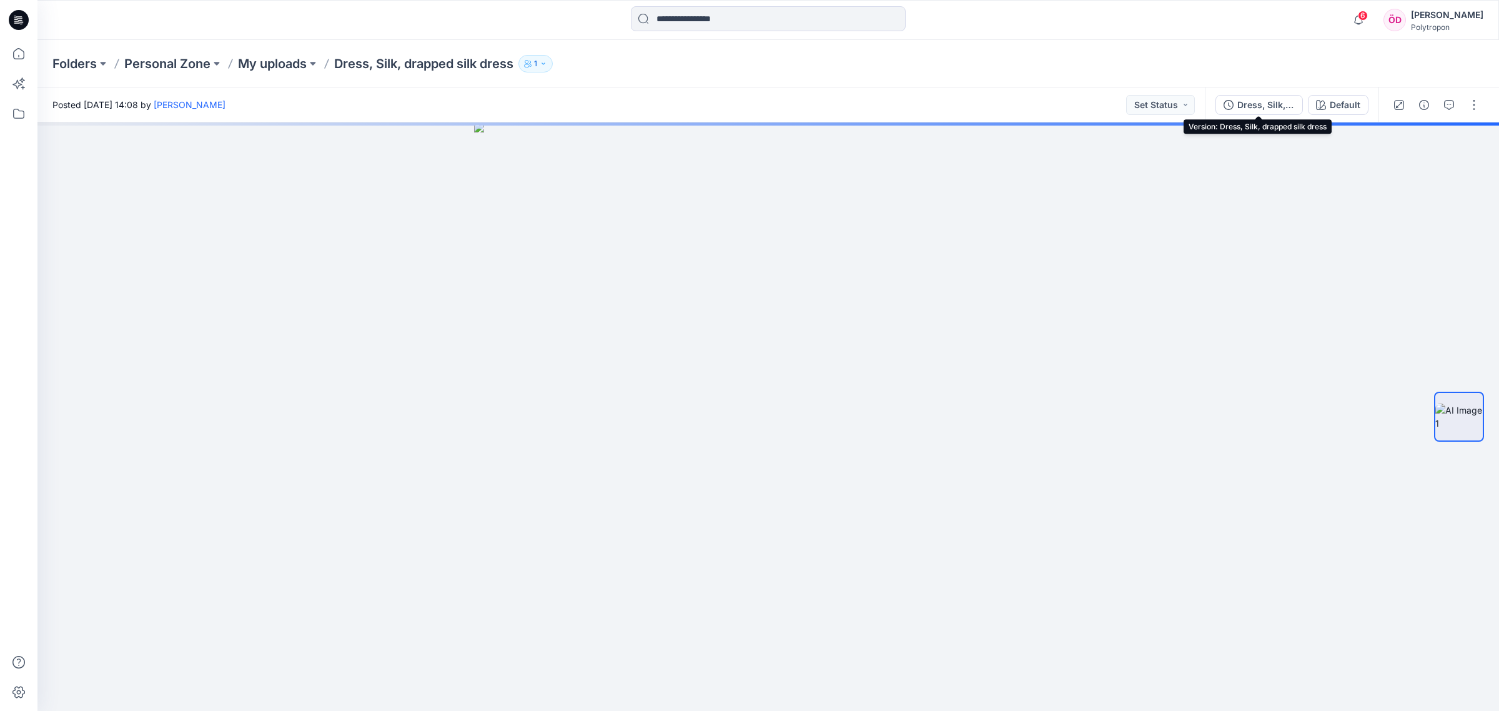
click at [1294, 104] on button "Dress, Silk, drapped silk dress" at bounding box center [1259, 105] width 87 height 20
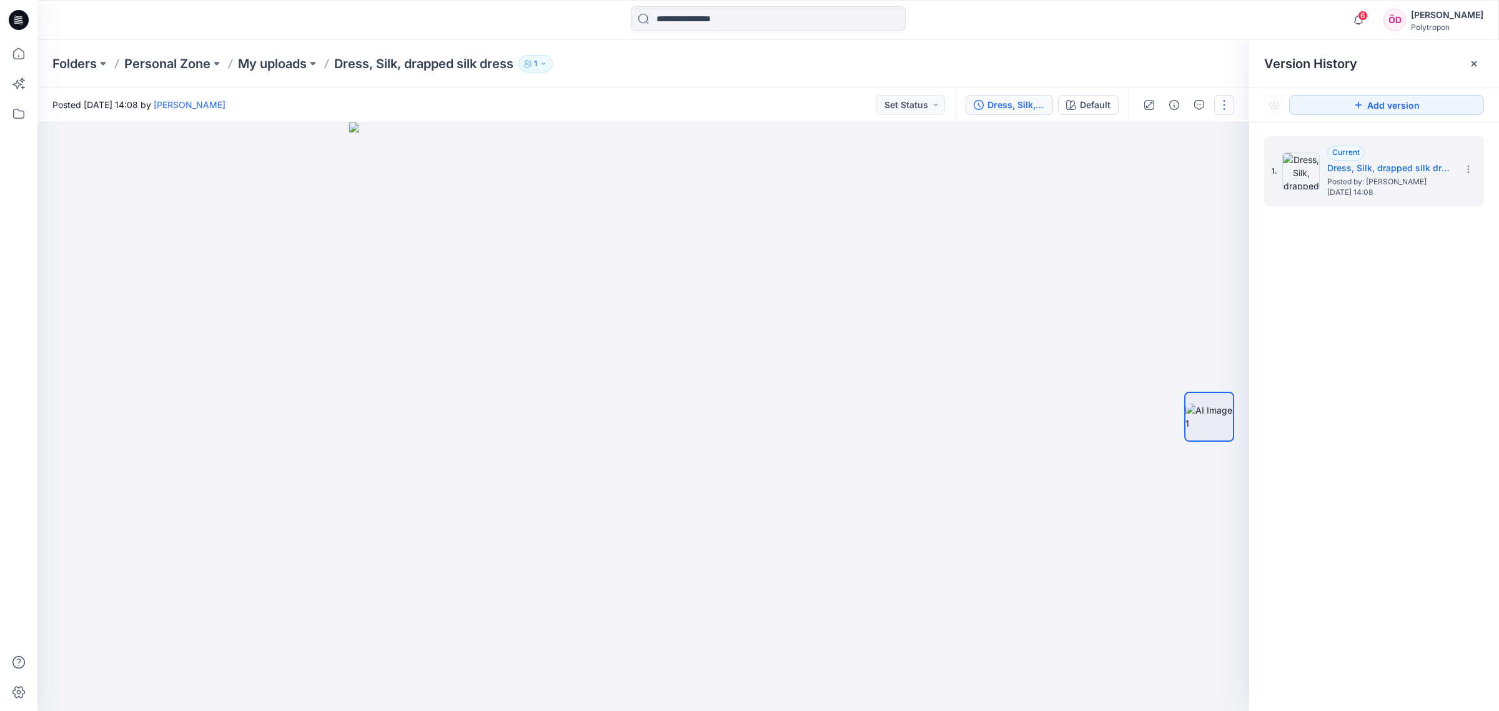
click at [1220, 111] on button "button" at bounding box center [1224, 105] width 20 height 20
click at [1210, 303] on button "View" at bounding box center [1171, 295] width 115 height 23
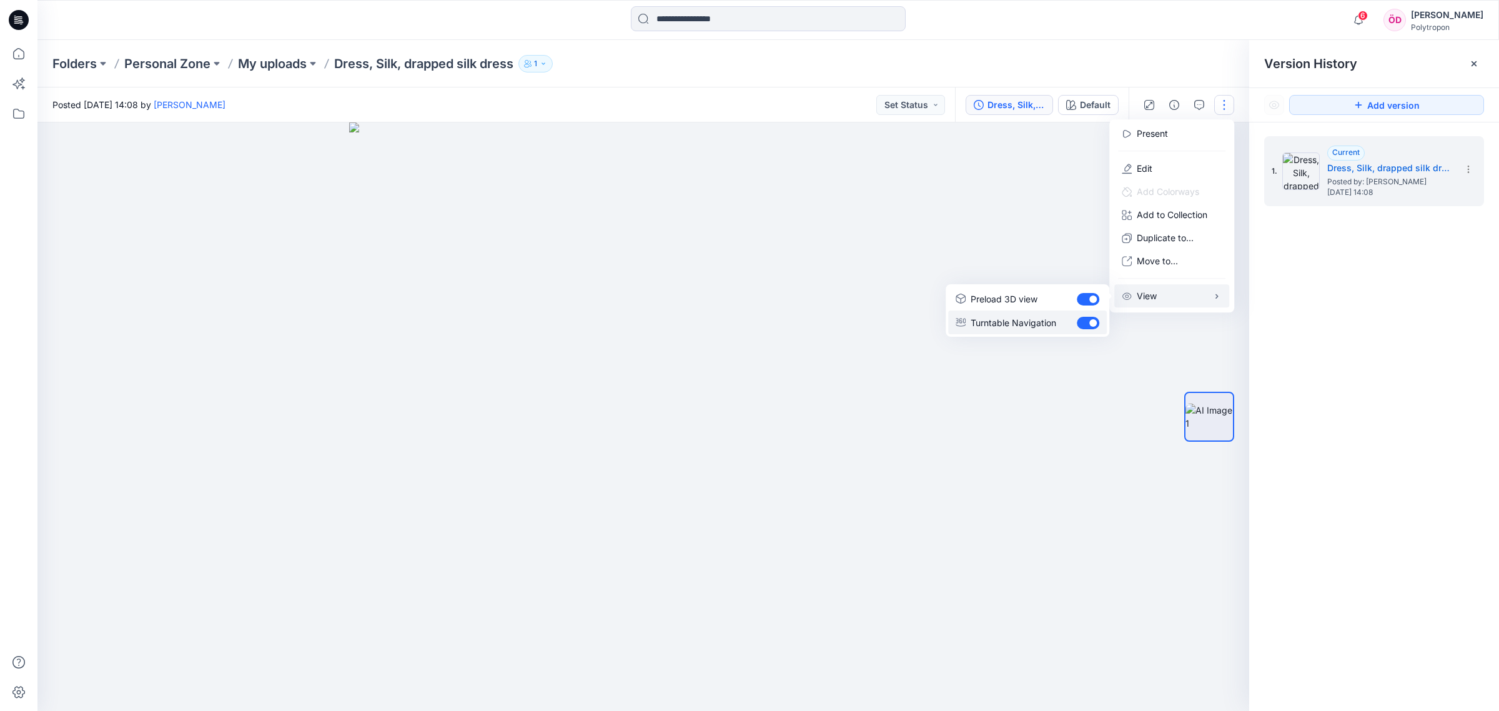
click at [1031, 325] on p "Turntable Navigation" at bounding box center [1014, 322] width 86 height 13
click at [992, 372] on div at bounding box center [643, 416] width 1212 height 589
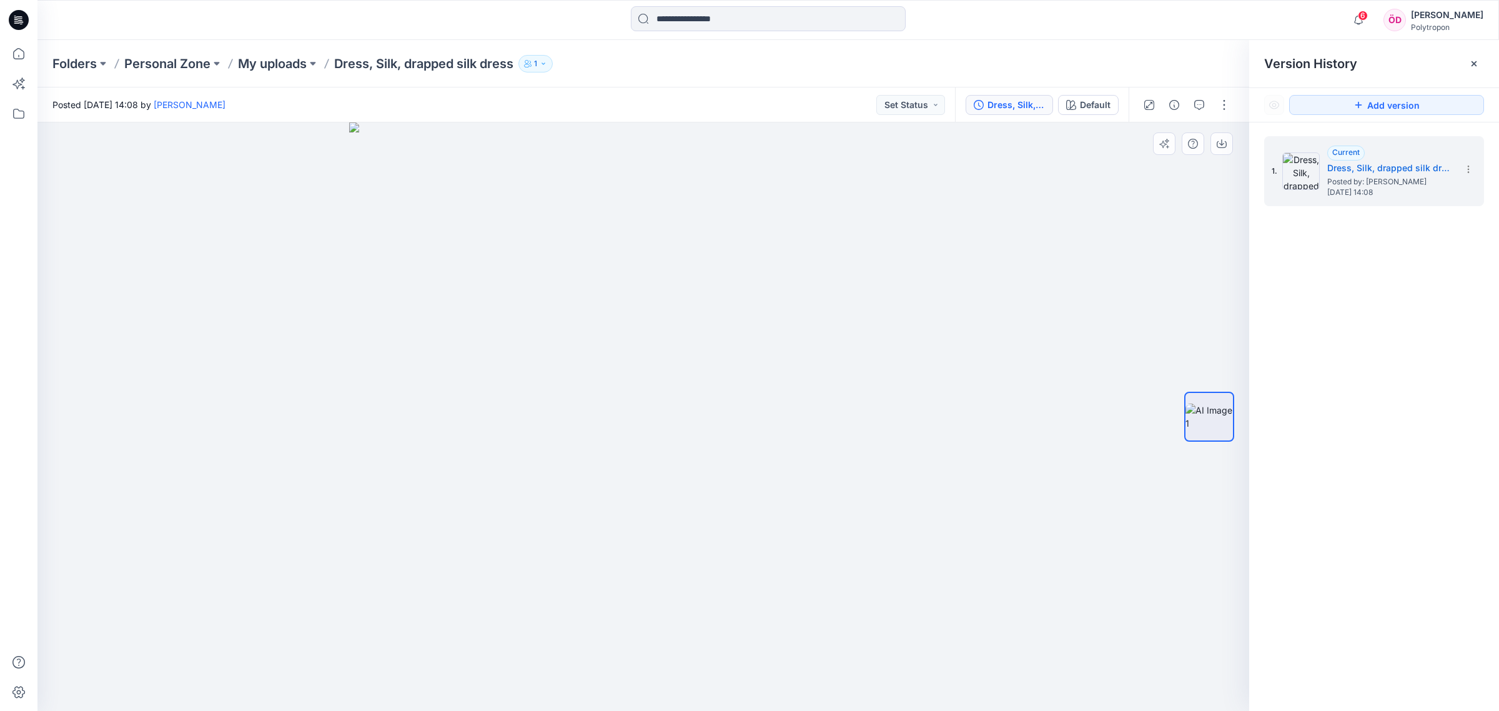
click at [495, 423] on img at bounding box center [643, 416] width 589 height 589
click at [495, 422] on img at bounding box center [643, 416] width 589 height 589
click at [1472, 66] on icon at bounding box center [1474, 64] width 10 height 10
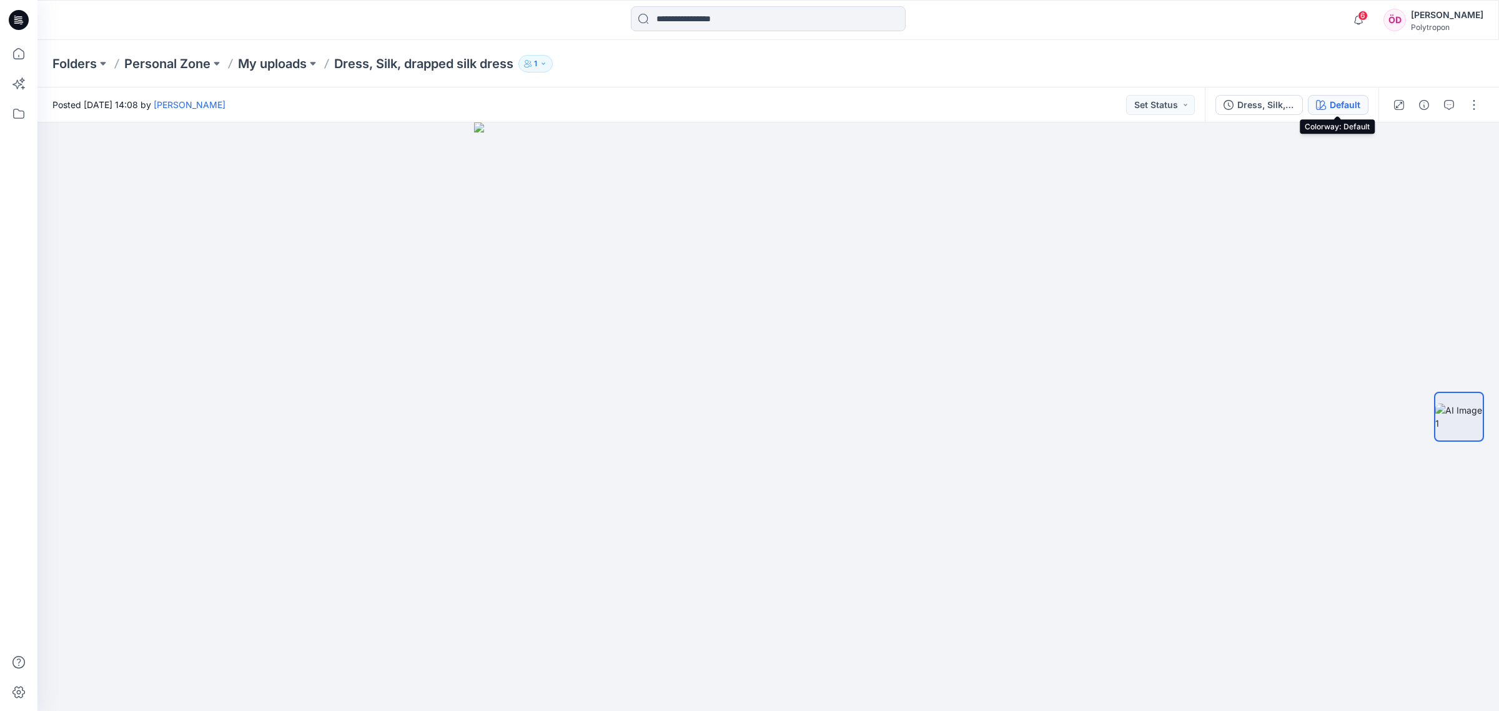
click at [1339, 106] on div "Default" at bounding box center [1345, 105] width 31 height 14
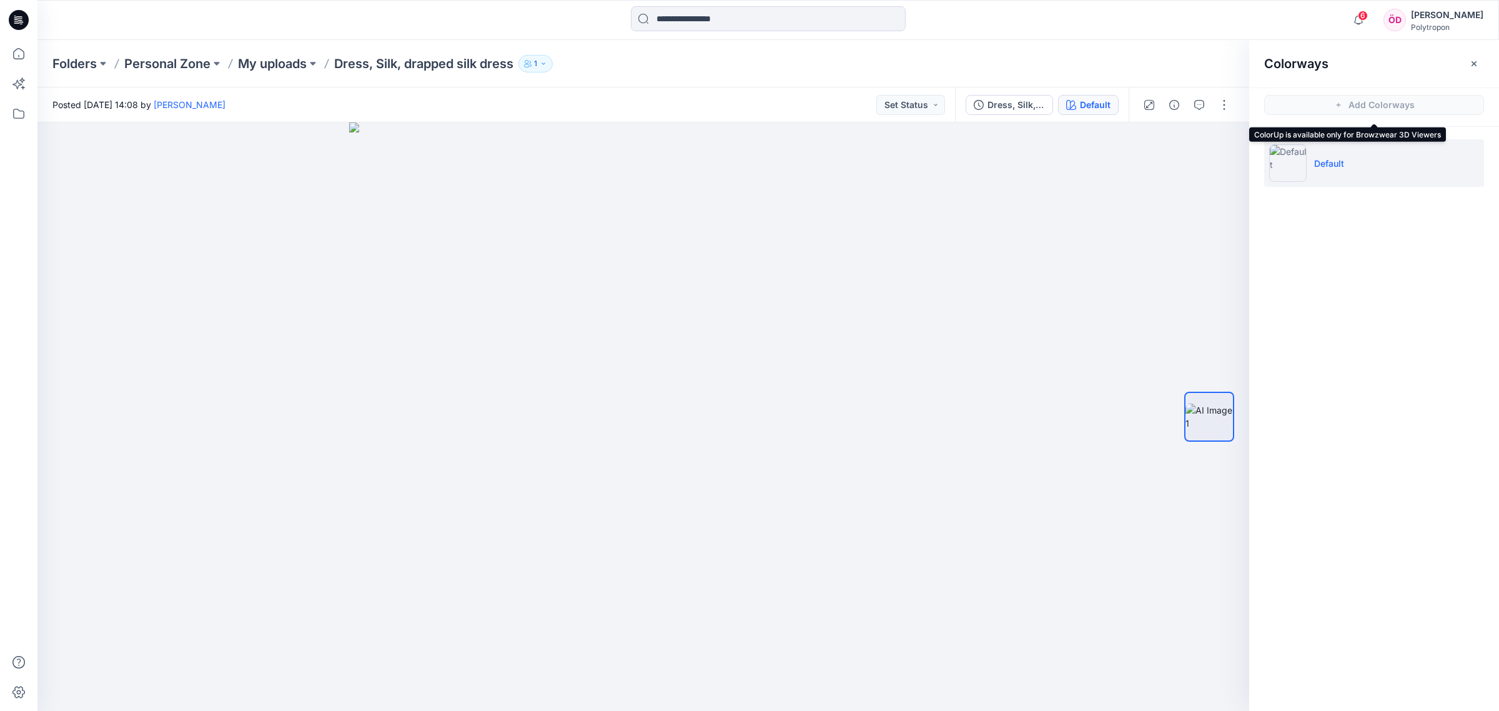
click at [1381, 101] on span "Add Colorways" at bounding box center [1374, 104] width 250 height 35
click at [1354, 161] on li "Default" at bounding box center [1374, 162] width 220 height 47
click at [1410, 99] on span "Add Colorways" at bounding box center [1374, 104] width 250 height 35
click at [1290, 156] on img at bounding box center [1287, 162] width 37 height 37
drag, startPoint x: 1369, startPoint y: 109, endPoint x: 1371, endPoint y: 102, distance: 7.9
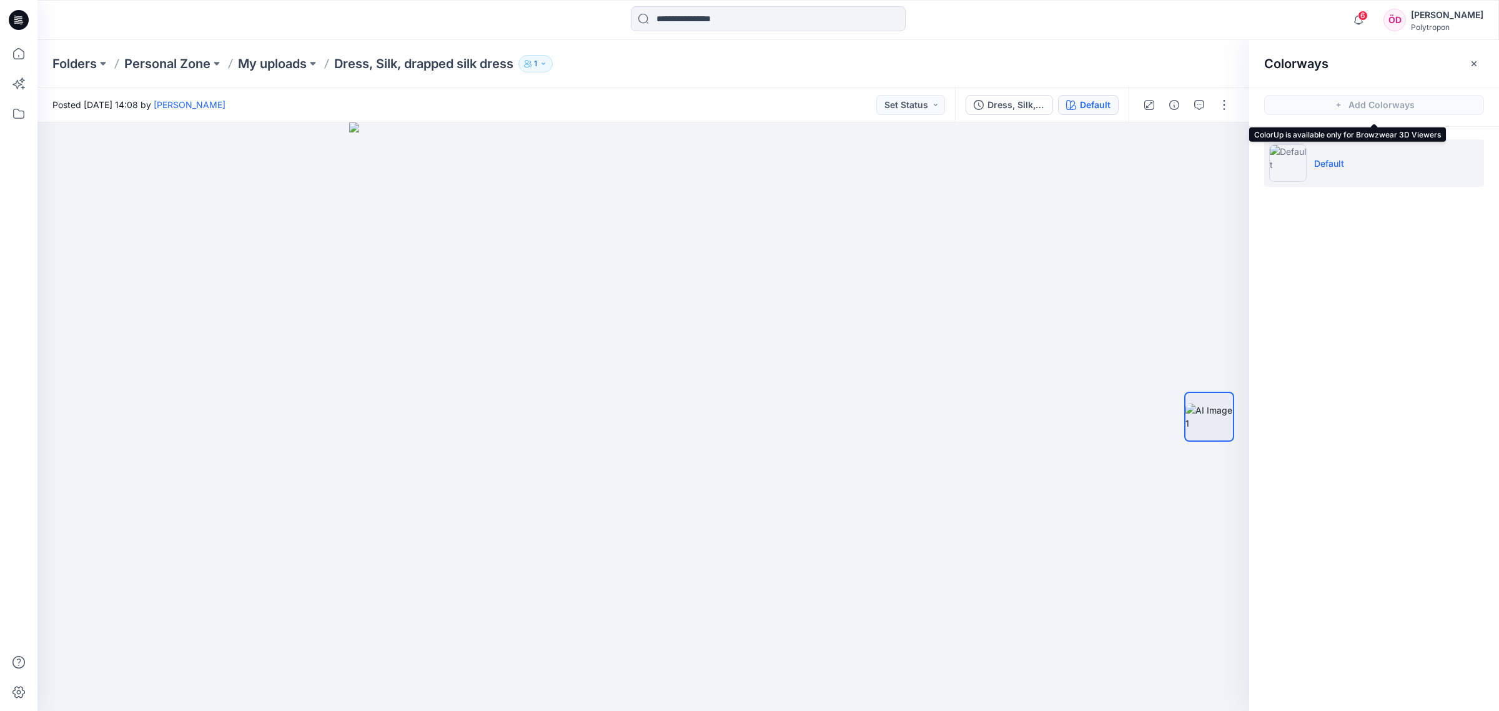
click at [1370, 104] on span "Add Colorways" at bounding box center [1374, 104] width 250 height 35
click at [1478, 61] on icon "button" at bounding box center [1474, 64] width 10 height 10
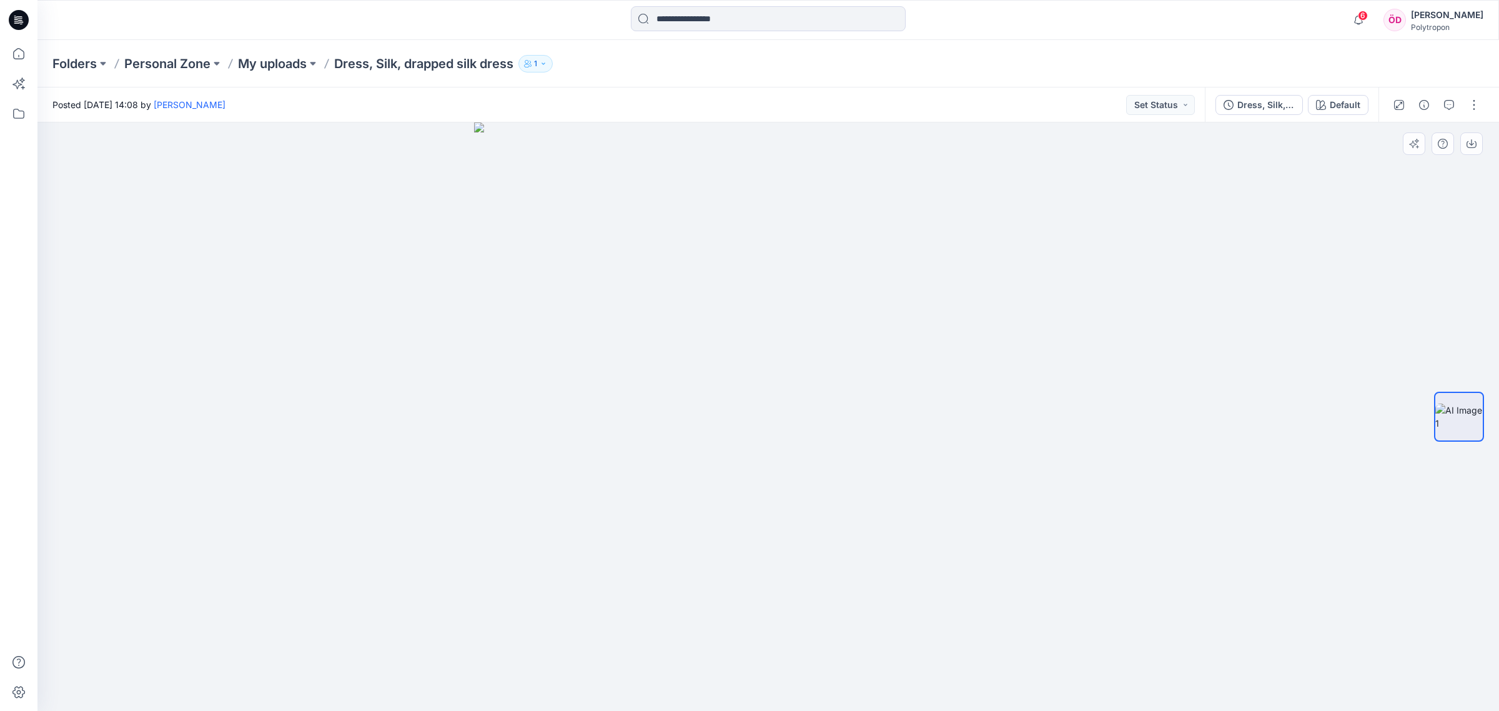
drag, startPoint x: 1474, startPoint y: 144, endPoint x: 1282, endPoint y: 269, distance: 228.9
click at [1285, 270] on div "Default Loading... Material Properties Loading..." at bounding box center [768, 416] width 1462 height 588
click at [1368, 13] on span "6" at bounding box center [1363, 16] width 10 height 10
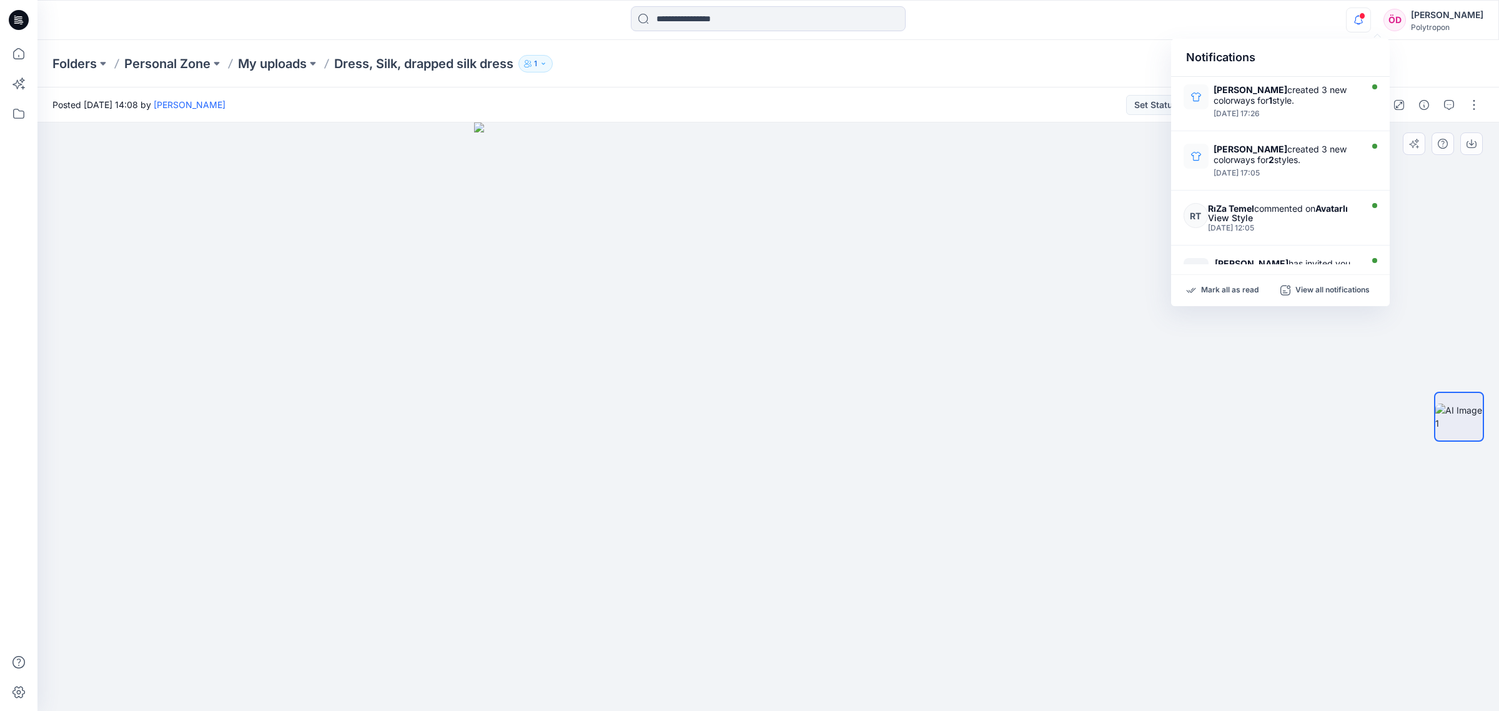
click at [457, 309] on div at bounding box center [768, 416] width 1462 height 589
